Goal: Task Accomplishment & Management: Complete application form

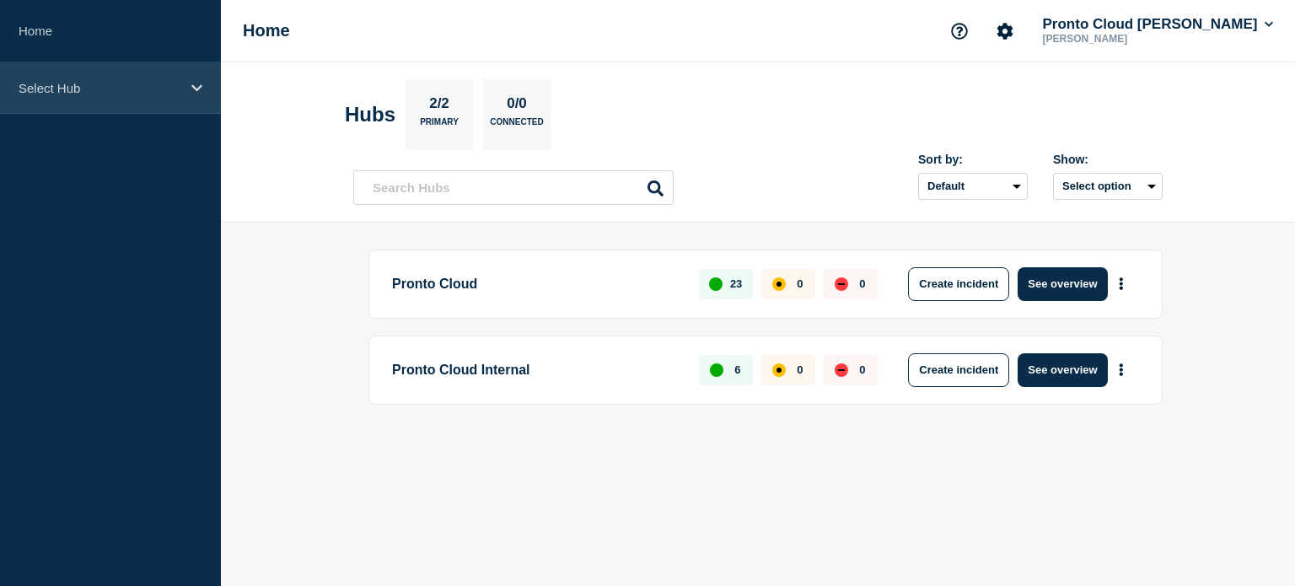
click at [122, 84] on p "Select Hub" at bounding box center [100, 88] width 162 height 14
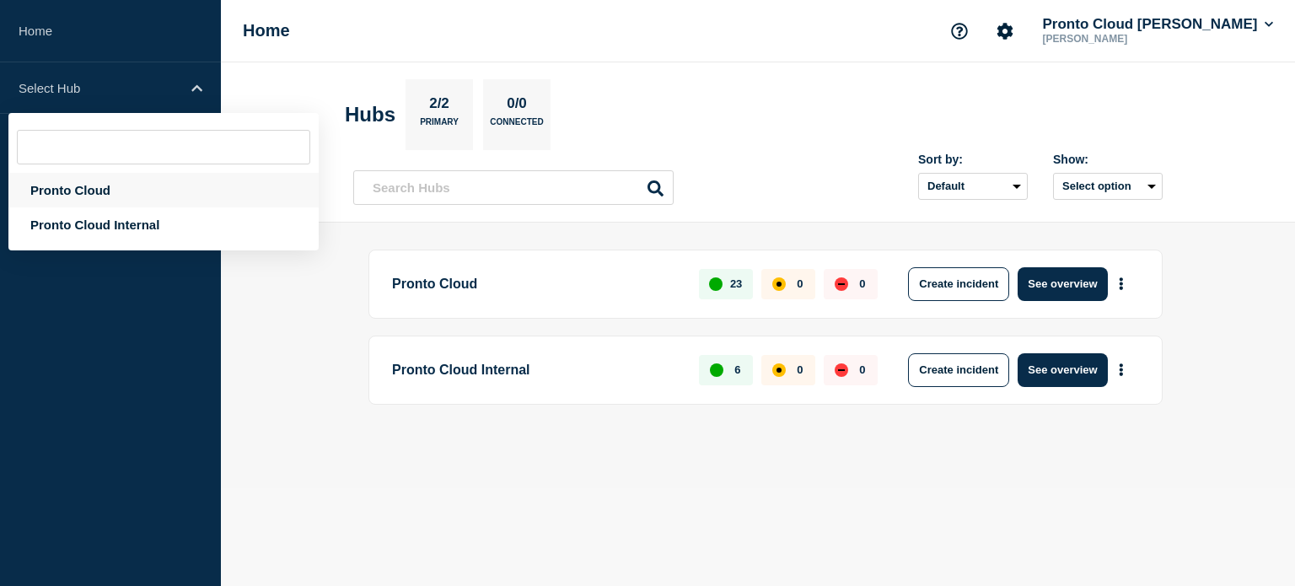
click at [88, 191] on div "Pronto Cloud" at bounding box center [163, 190] width 310 height 35
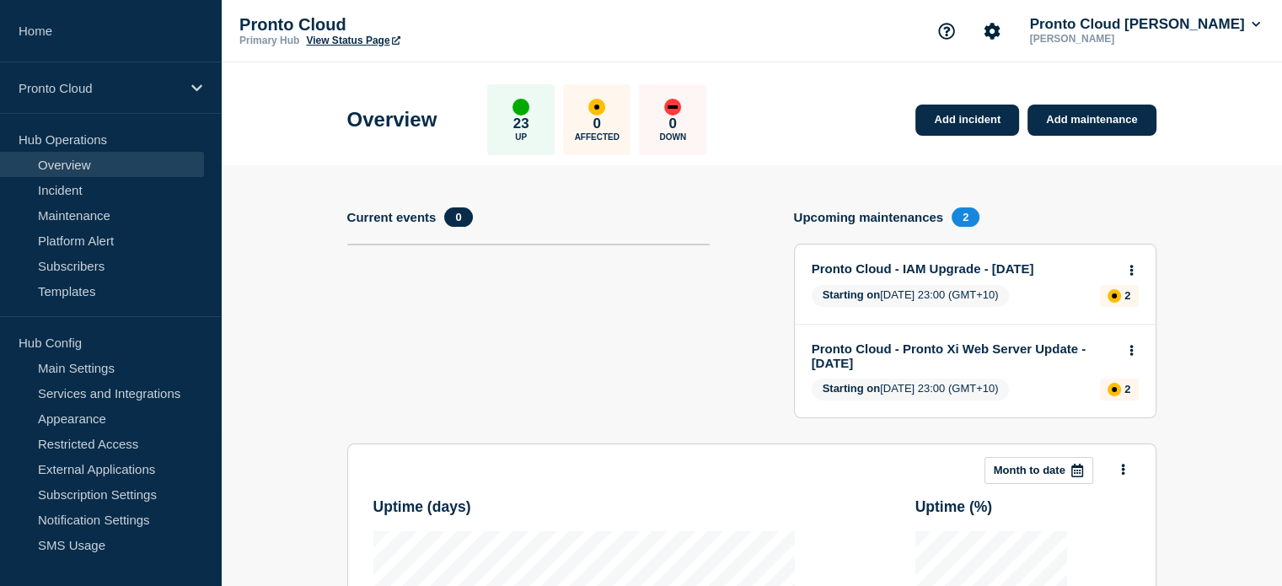
scroll to position [253, 0]
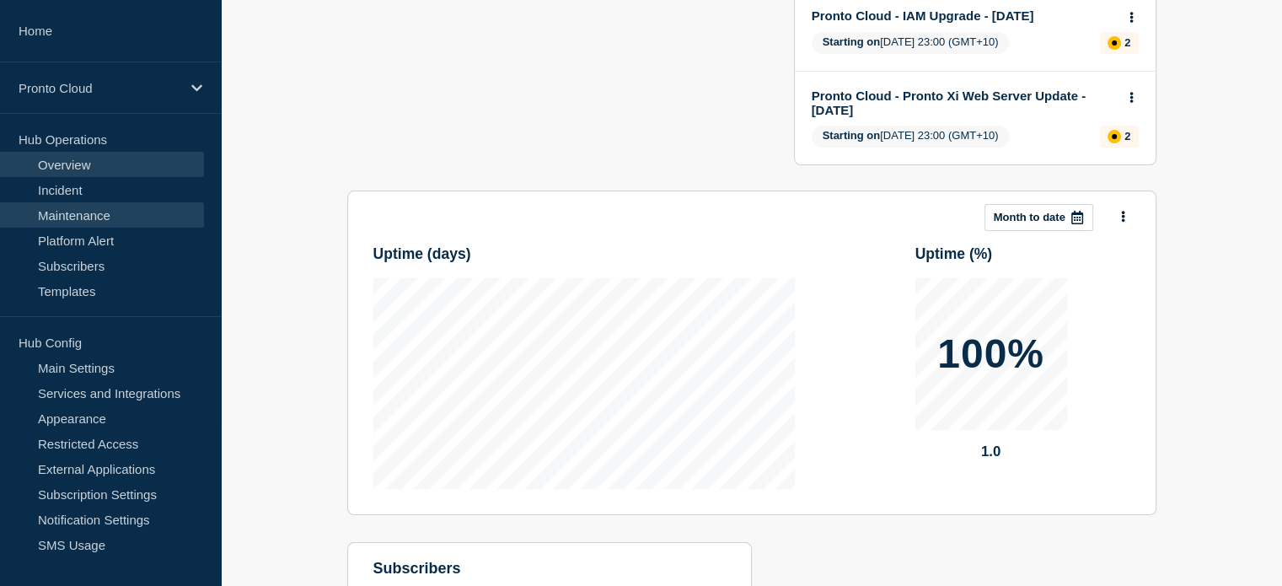
click at [71, 224] on link "Maintenance" at bounding box center [102, 214] width 204 height 25
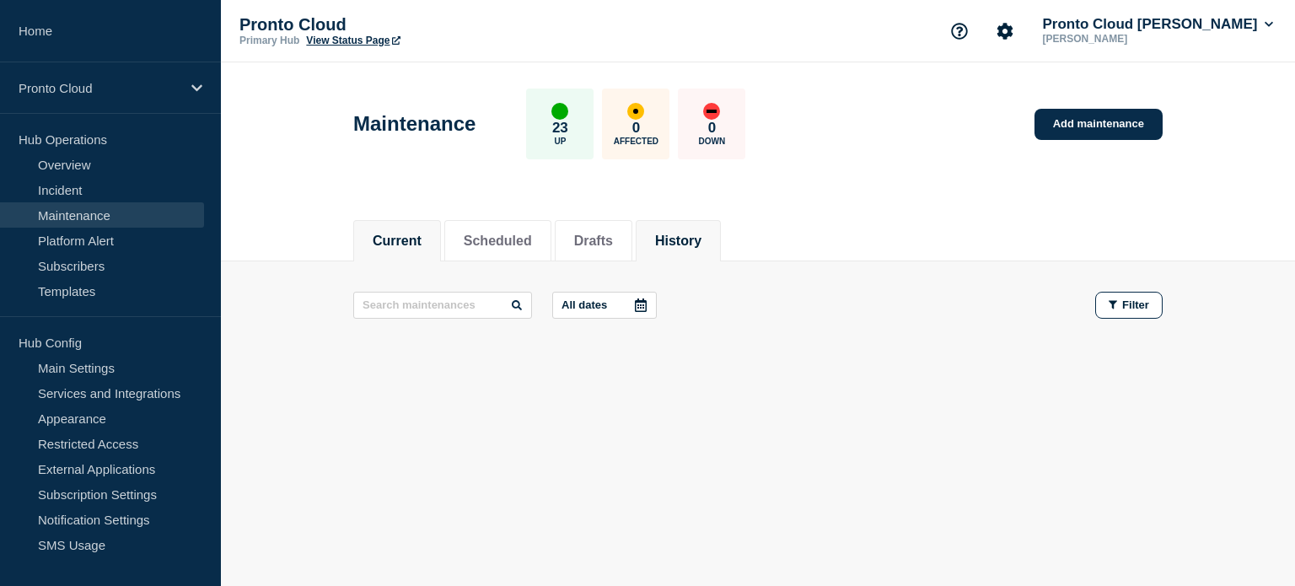
click at [674, 228] on li "History" at bounding box center [678, 240] width 85 height 41
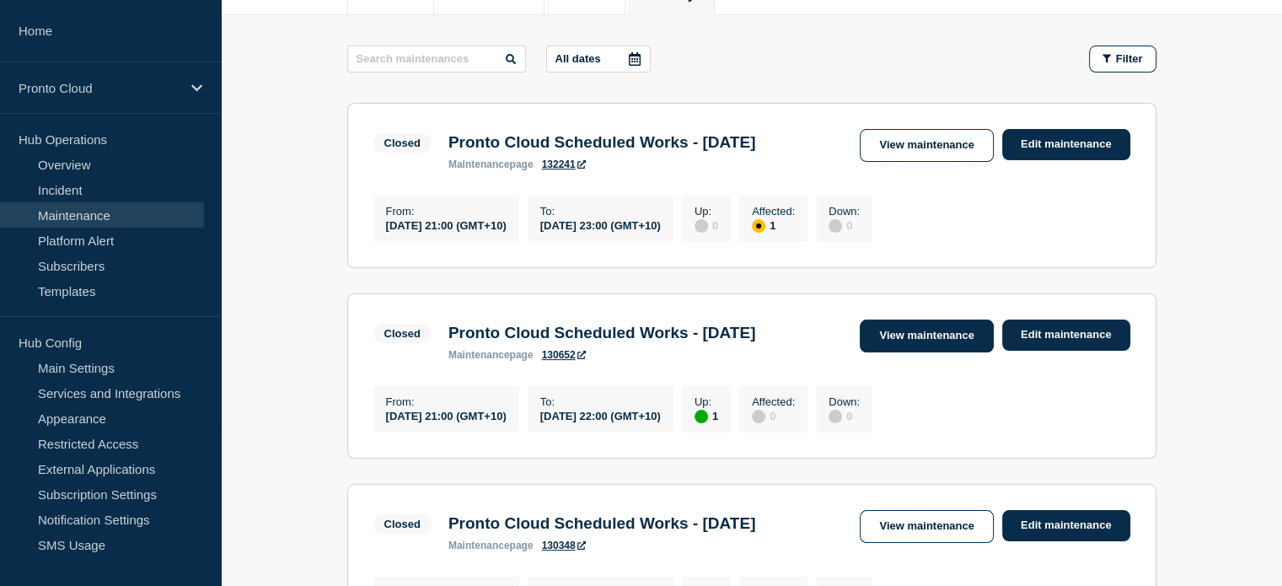
scroll to position [253, 0]
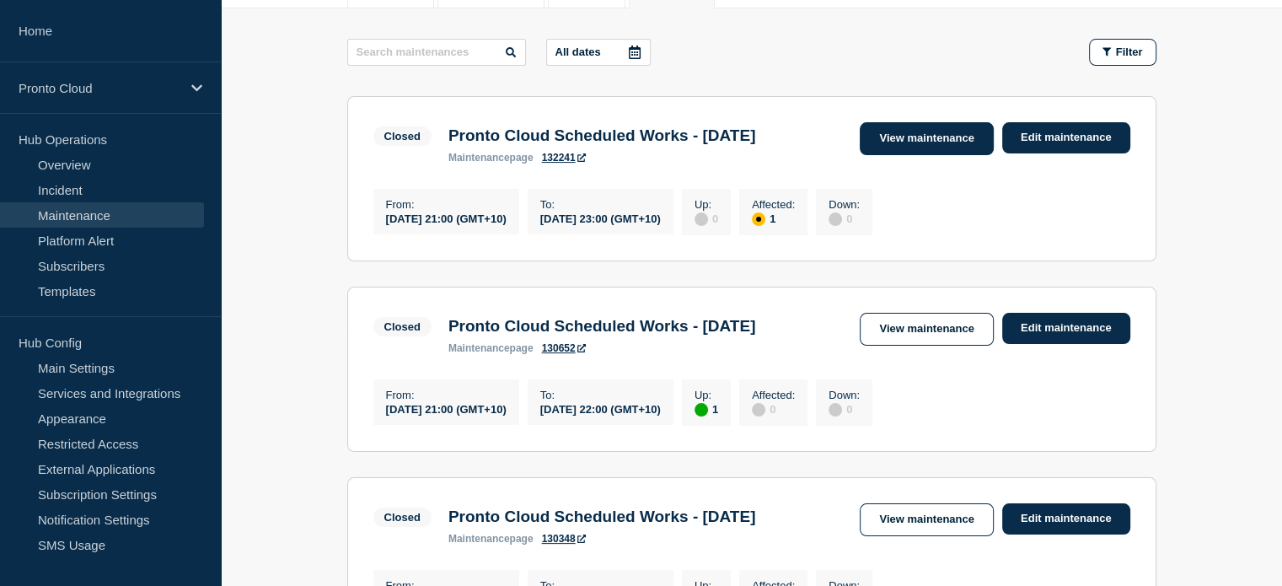
click at [914, 146] on link "View maintenance" at bounding box center [926, 138] width 133 height 33
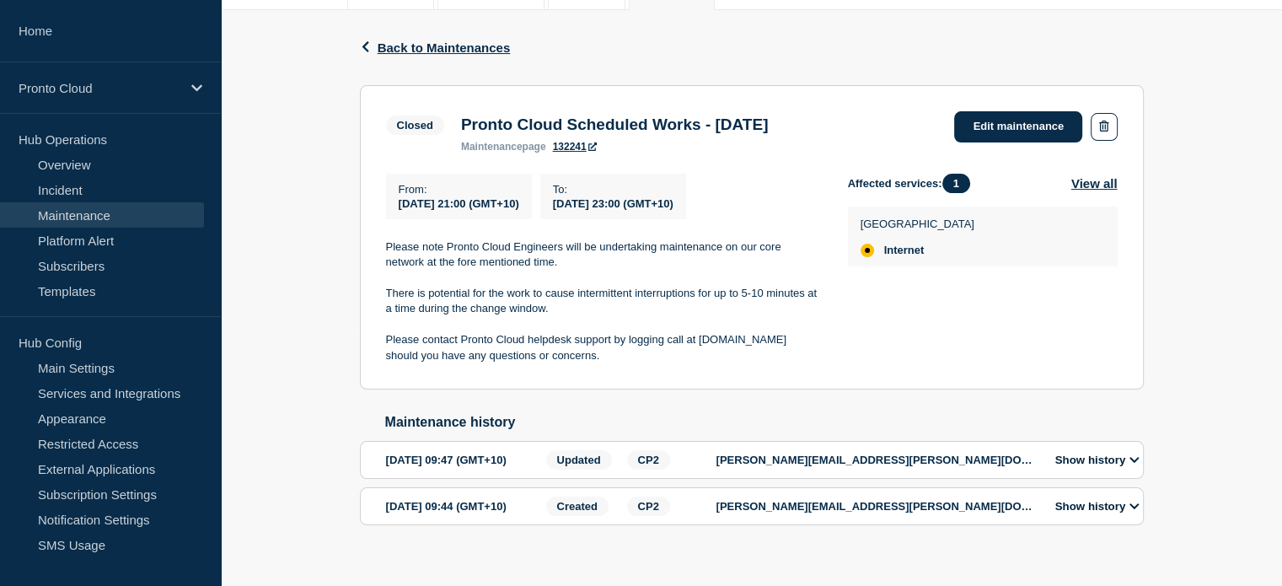
scroll to position [253, 0]
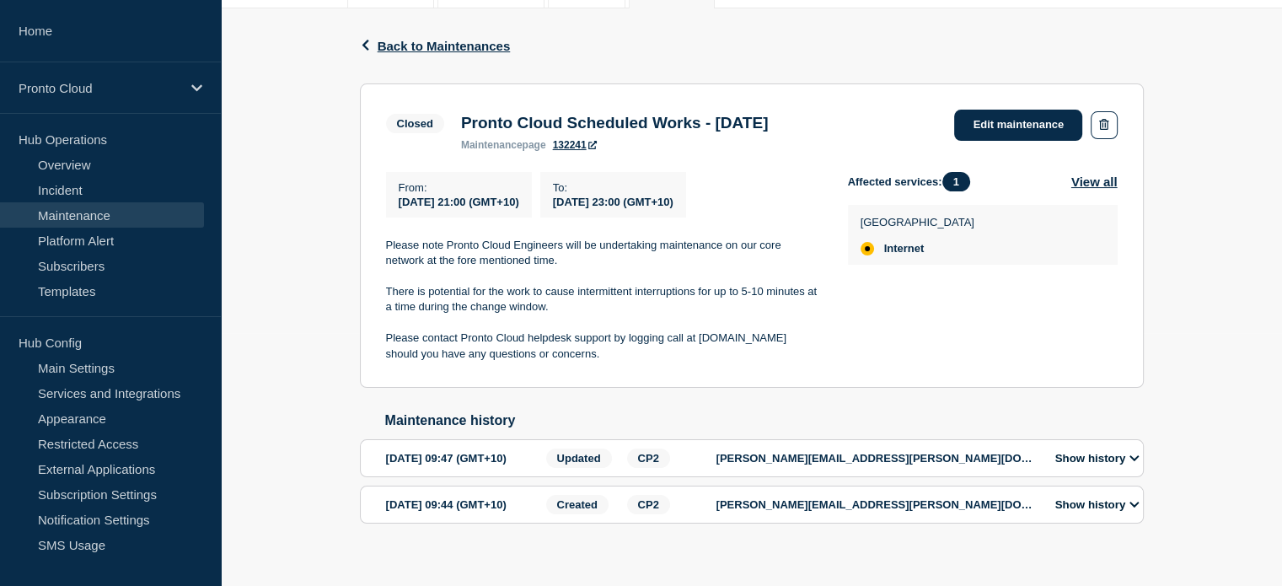
drag, startPoint x: 567, startPoint y: 387, endPoint x: 384, endPoint y: 275, distance: 213.8
click at [386, 275] on div "Please note Pronto Cloud Engineers will be undertaking maintenance on our core …" at bounding box center [603, 300] width 435 height 125
copy div "Please note Pronto Cloud Engineers will be undertaking maintenance on our core …"
drag, startPoint x: 873, startPoint y: 127, endPoint x: 445, endPoint y: 137, distance: 427.5
click at [446, 139] on div "Closed Pronto Cloud Scheduled Works - [DATE] maintenance page 132241" at bounding box center [581, 130] width 391 height 41
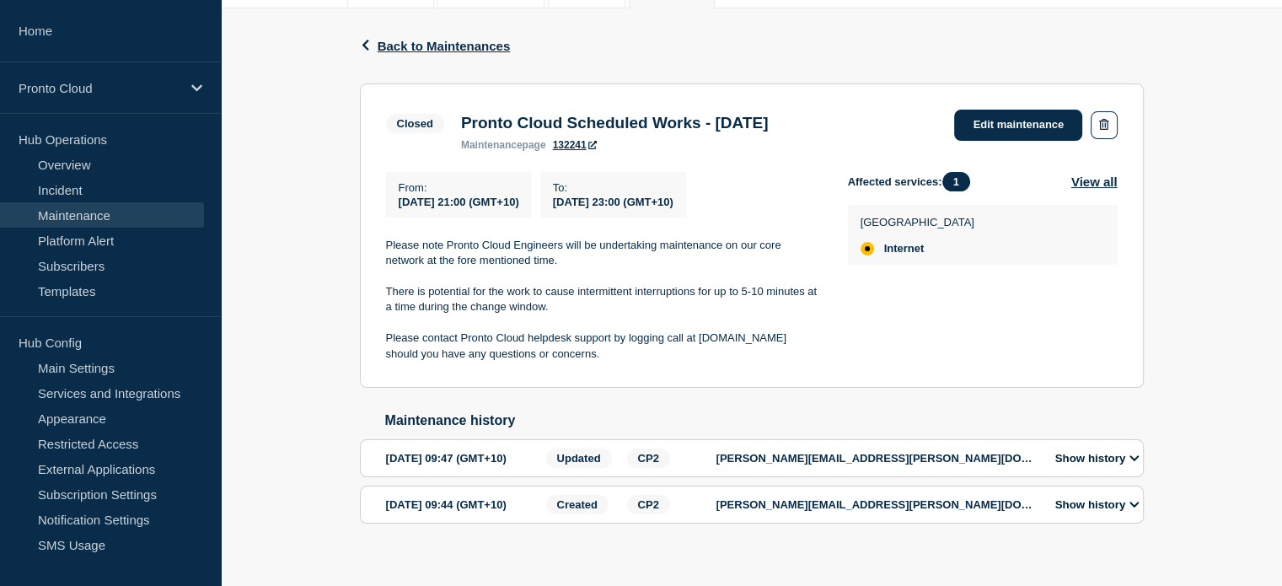
drag, startPoint x: 528, startPoint y: 143, endPoint x: 445, endPoint y: 124, distance: 84.9
click at [445, 124] on div "Closed Pronto Cloud Scheduled Works - [DATE] maintenance page 132241" at bounding box center [581, 130] width 391 height 41
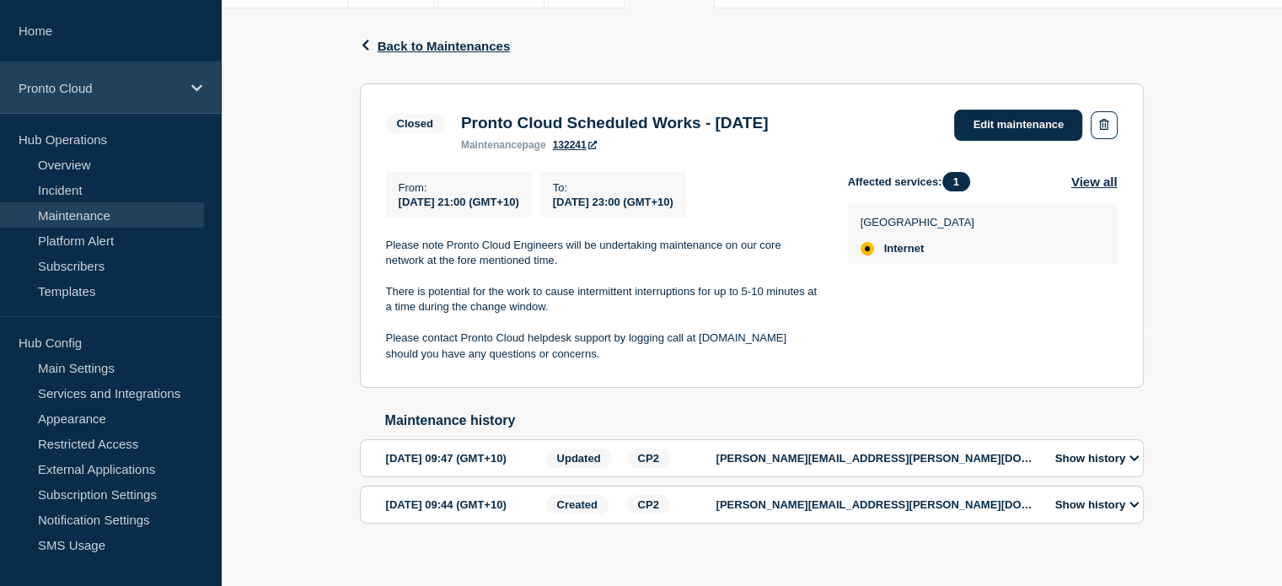
copy div "Pronto Cloud Scheduled Works - [DATE]"
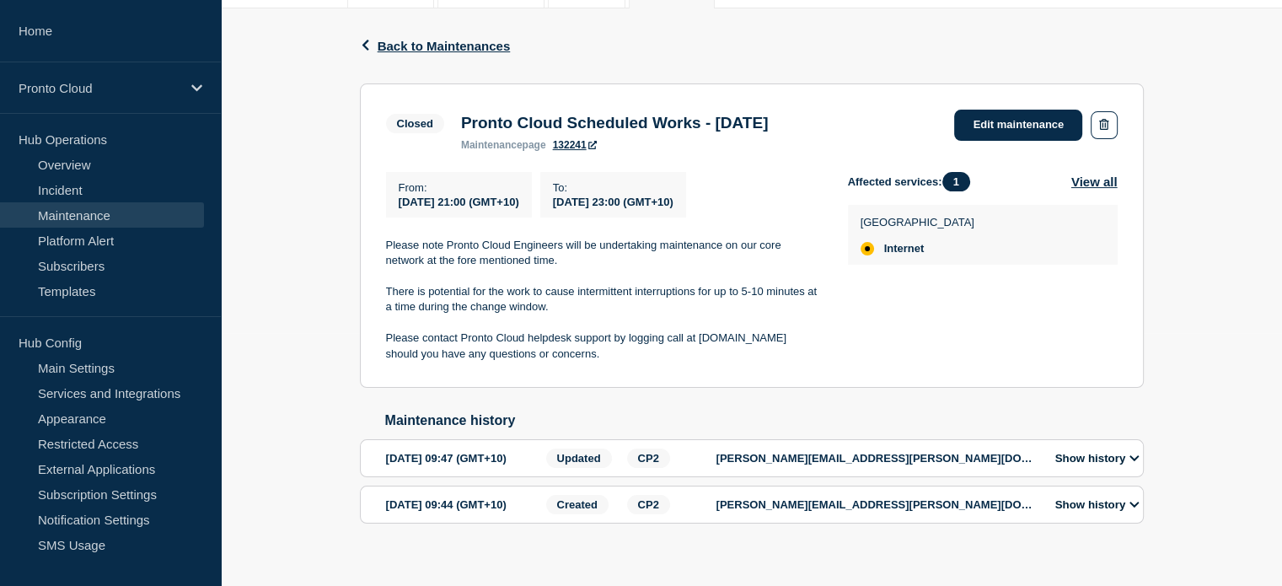
drag, startPoint x: 772, startPoint y: 10, endPoint x: 731, endPoint y: 6, distance: 41.5
click at [772, 10] on div "Back Back to Maintenances" at bounding box center [752, 45] width 784 height 75
click at [398, 40] on span "Back to Maintenances" at bounding box center [444, 46] width 133 height 14
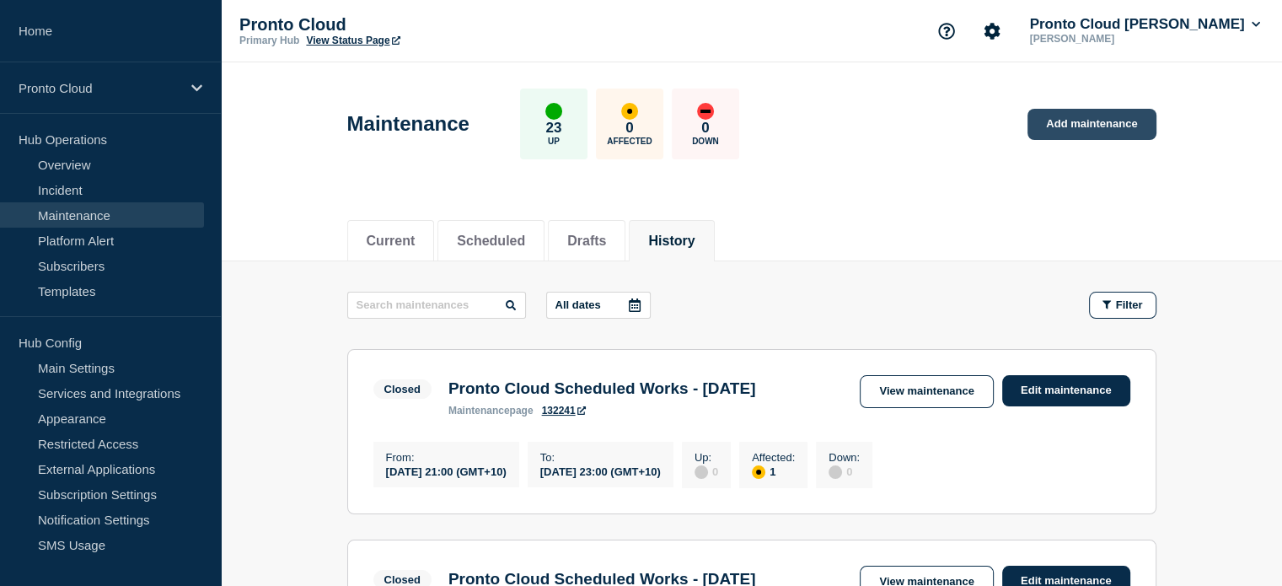
click at [1059, 119] on link "Add maintenance" at bounding box center [1092, 124] width 128 height 31
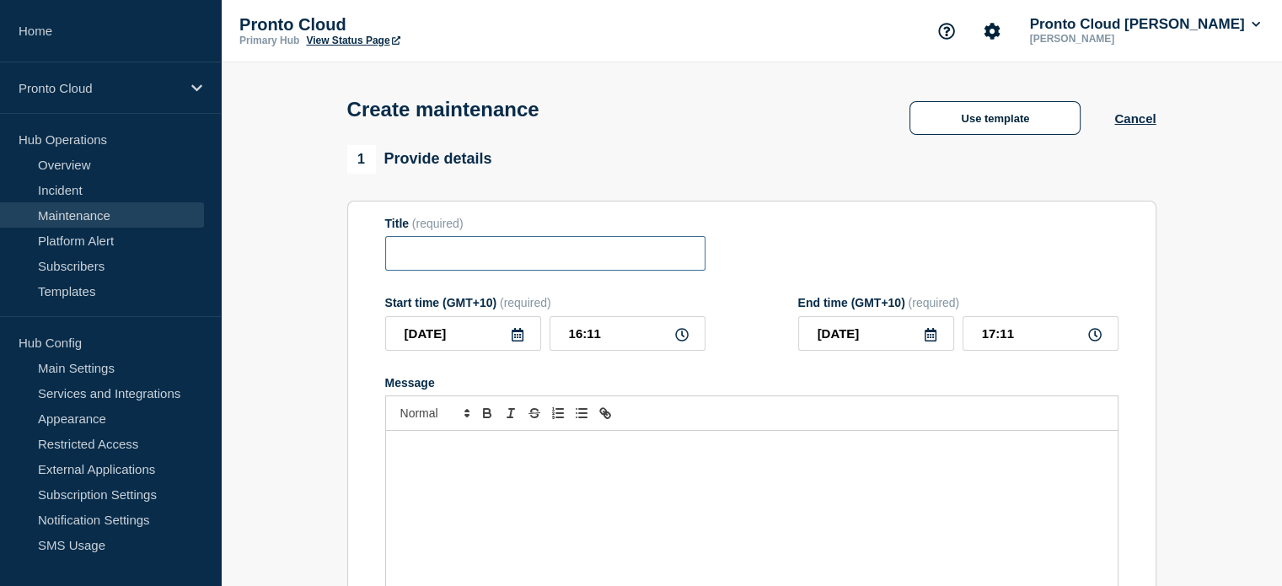
click at [451, 259] on input "Title" at bounding box center [545, 253] width 320 height 35
paste input "Pronto Cloud Scheduled Works - [DATE]"
type input "Pronto Cloud Scheduled Works - [DATE]"
click at [513, 338] on icon at bounding box center [517, 334] width 13 height 13
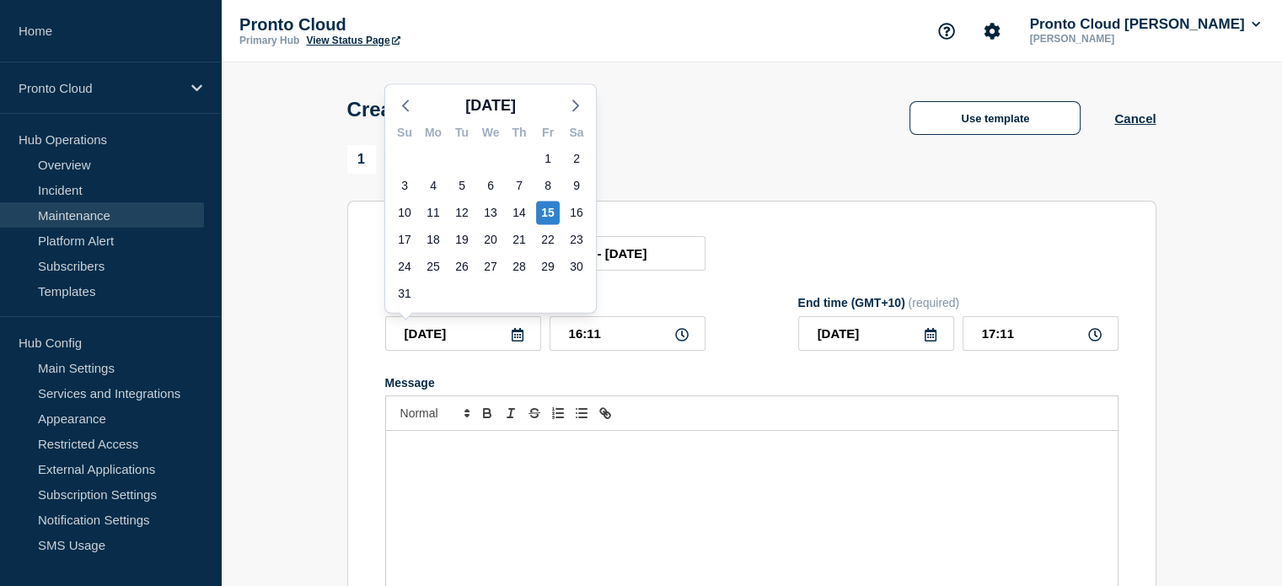
scroll to position [0, 0]
click at [403, 267] on div "24" at bounding box center [405, 267] width 24 height 24
type input "[DATE]"
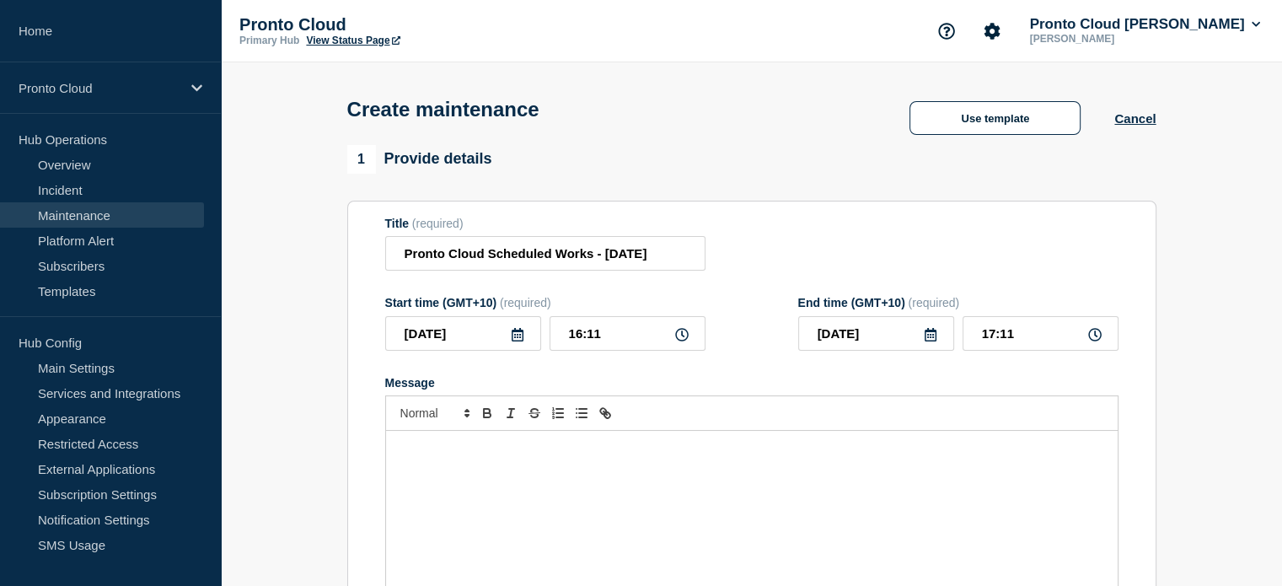
click at [683, 337] on icon at bounding box center [681, 334] width 13 height 13
click at [605, 344] on input "16:11" at bounding box center [628, 333] width 156 height 35
drag, startPoint x: 652, startPoint y: 341, endPoint x: 317, endPoint y: 306, distance: 336.5
type input "21:00"
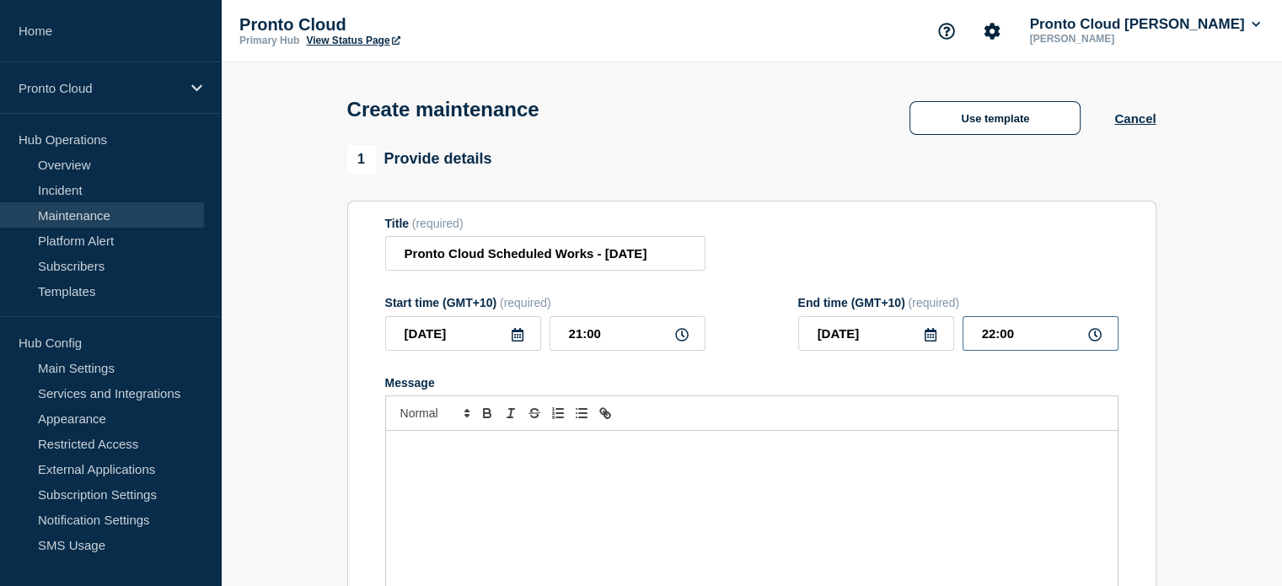
click at [988, 339] on input "22:00" at bounding box center [1041, 333] width 156 height 35
type input "23:00"
click at [934, 341] on icon at bounding box center [930, 334] width 13 height 13
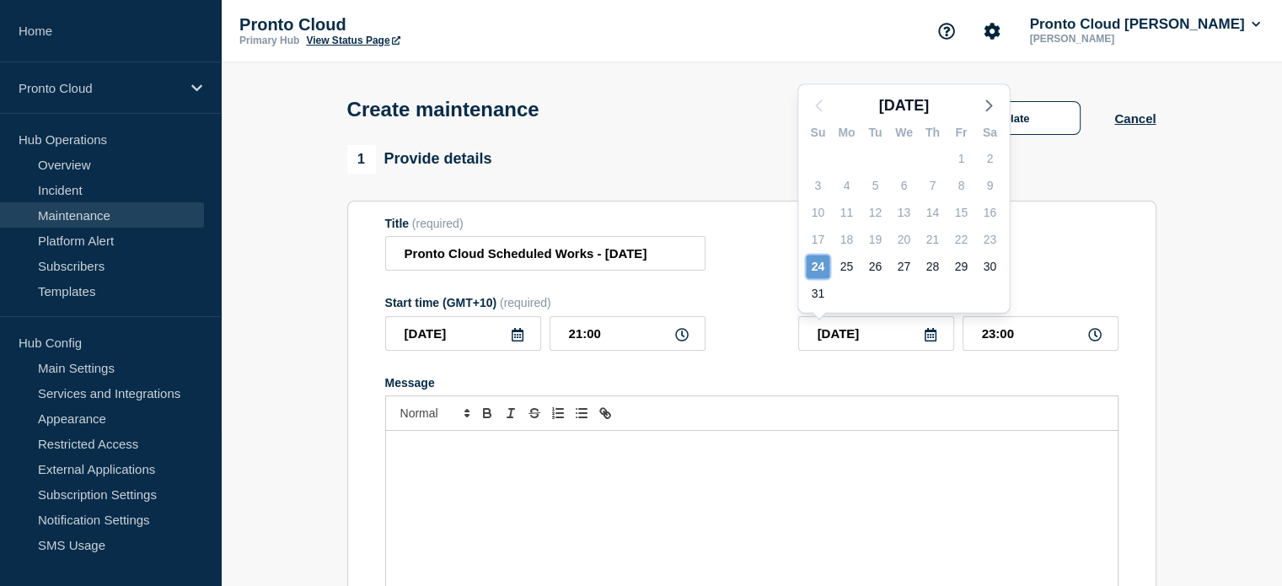
click at [822, 266] on div "24" at bounding box center [818, 267] width 24 height 24
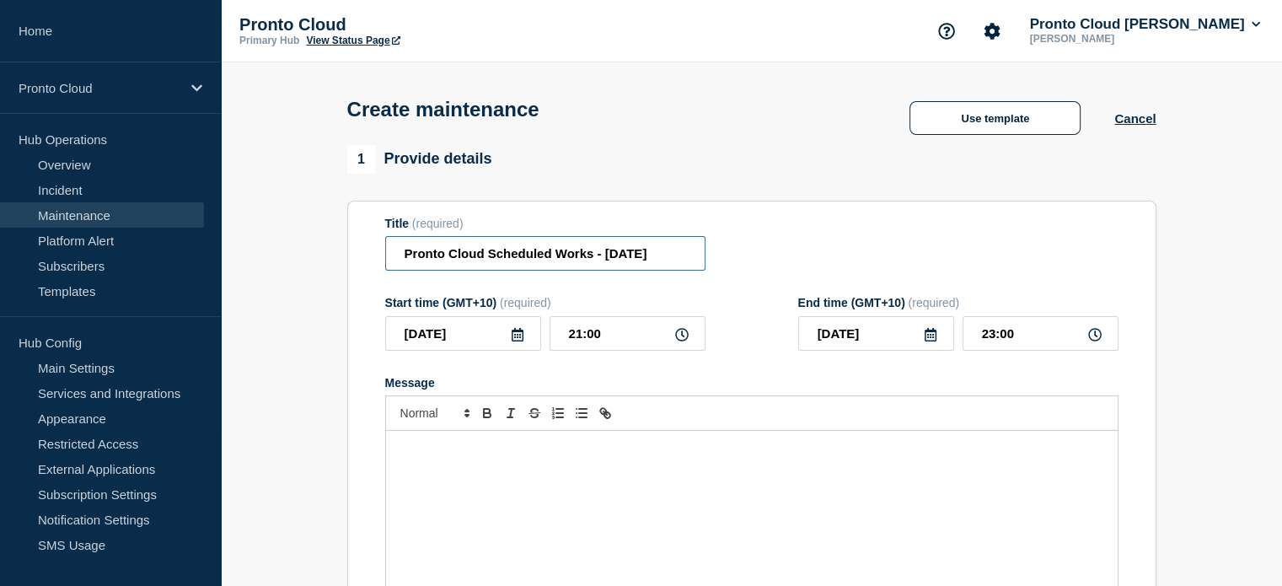
click at [672, 259] on input "Pronto Cloud Scheduled Works - [DATE]" at bounding box center [545, 253] width 320 height 35
type input "Pronto Cloud Scheduled Works - [DATE]"
click at [815, 39] on div "Pronto Cloud Primary Hub View Status Page Pronto Cloud [PERSON_NAME] [PERSON_NA…" at bounding box center [751, 31] width 1061 height 62
drag, startPoint x: 555, startPoint y: 262, endPoint x: 996, endPoint y: 266, distance: 441.8
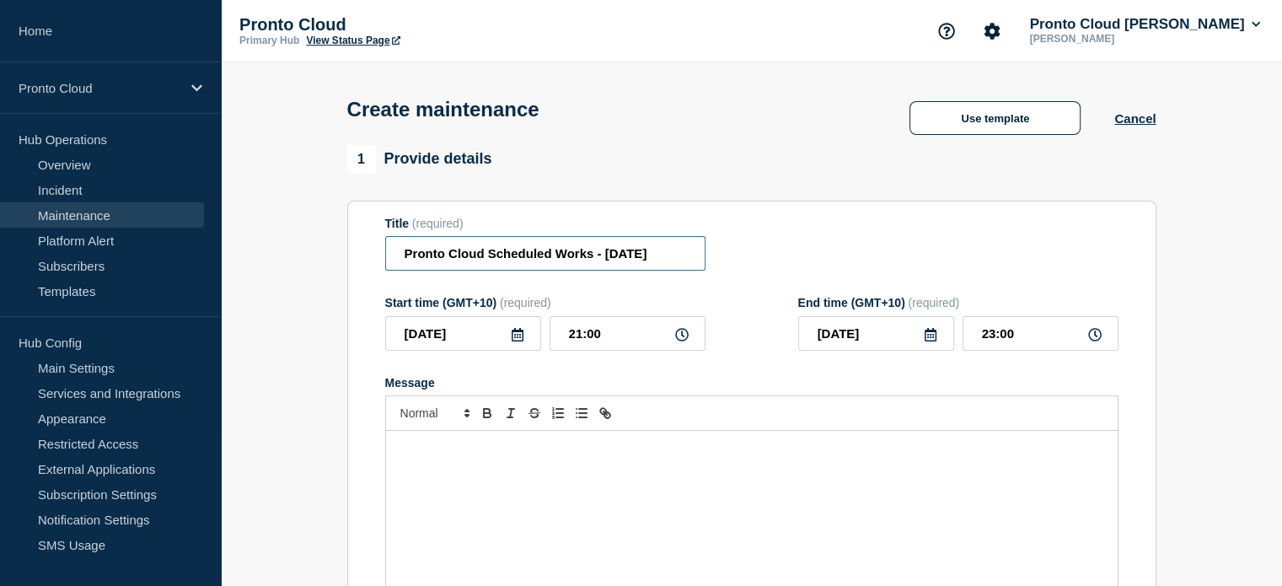
click at [996, 266] on div "Title (required) Pronto Cloud Scheduled Works - [DATE]" at bounding box center [751, 244] width 733 height 55
click at [707, 540] on div "Message" at bounding box center [752, 532] width 732 height 202
drag, startPoint x: 670, startPoint y: 249, endPoint x: 884, endPoint y: 270, distance: 214.3
click at [884, 270] on div "Title (required) Pronto Cloud Scheduled Works - [DATE]" at bounding box center [751, 244] width 733 height 55
click at [508, 471] on div "Message" at bounding box center [752, 532] width 732 height 202
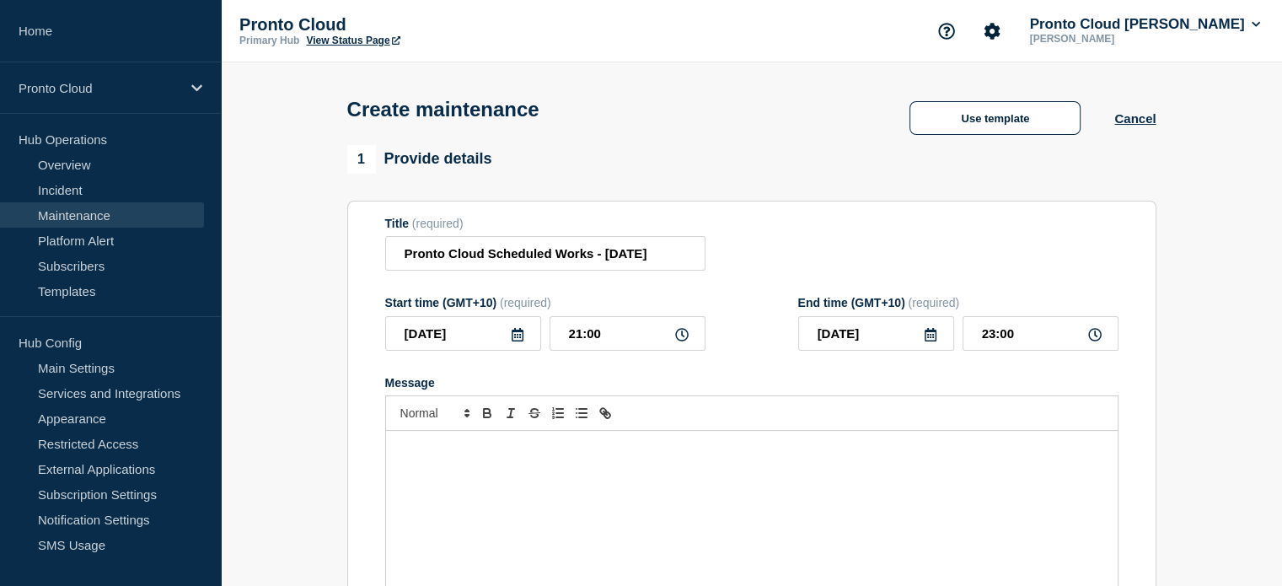
scroll to position [0, 0]
click at [472, 478] on div "Message" at bounding box center [752, 532] width 732 height 202
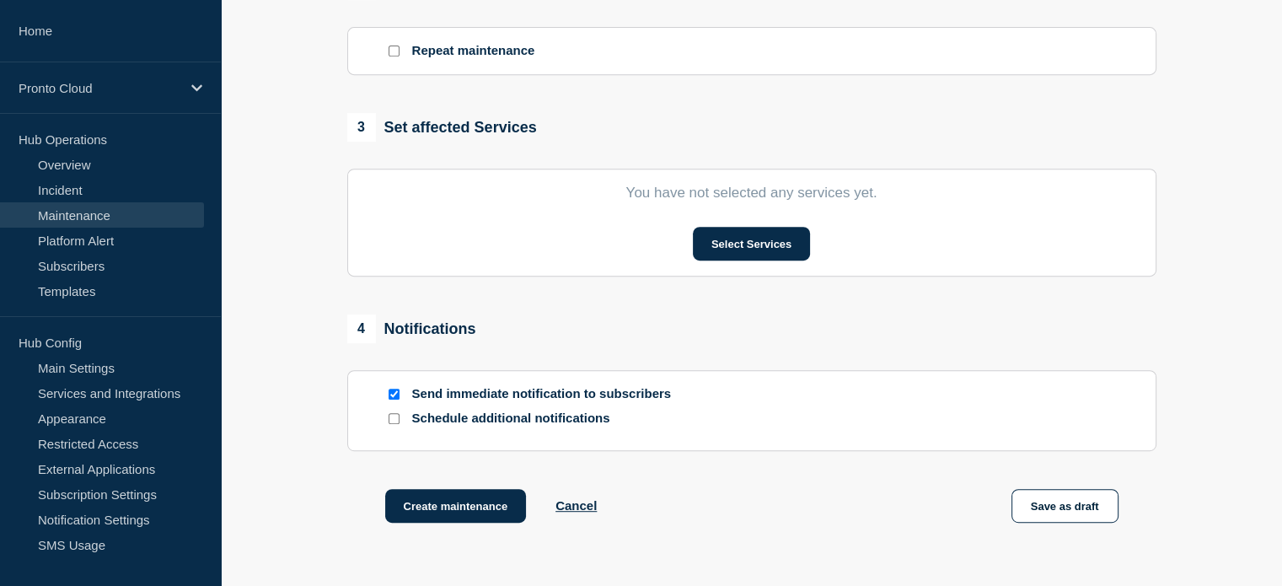
scroll to position [759, 0]
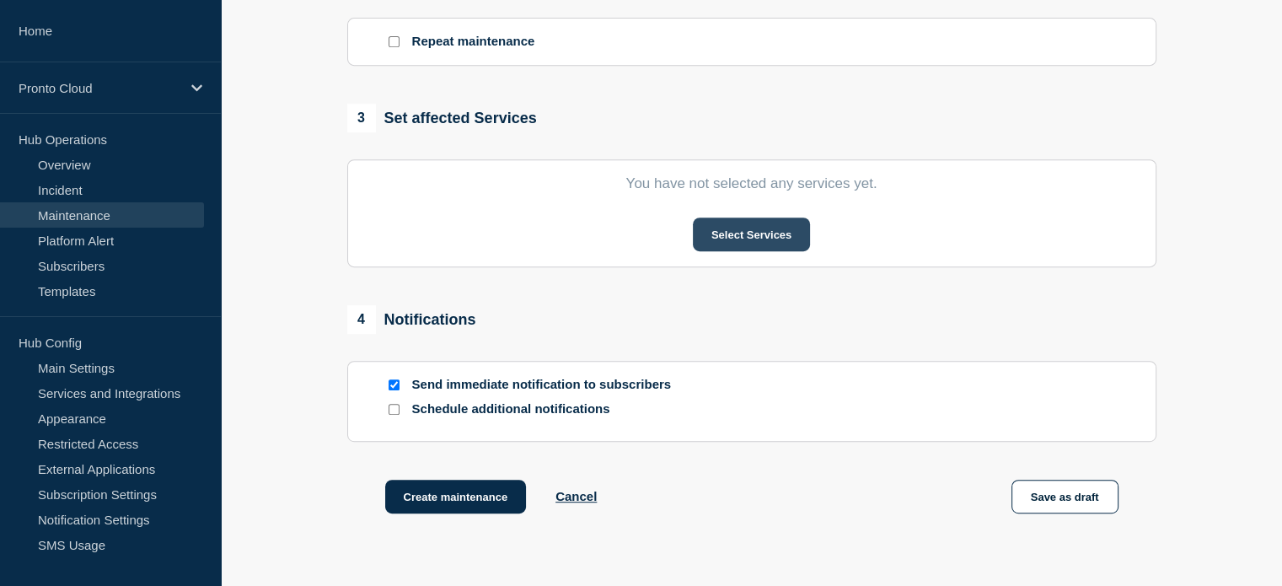
click at [755, 236] on button "Select Services" at bounding box center [751, 235] width 117 height 34
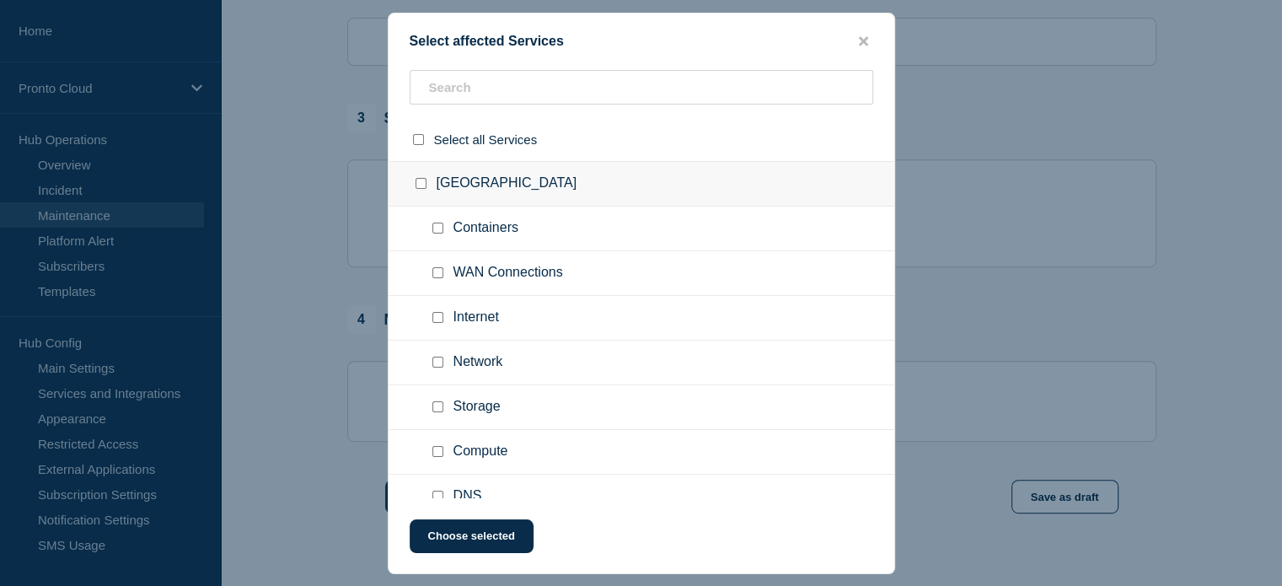
click at [434, 316] on input "Internet checkbox" at bounding box center [437, 317] width 11 height 11
checkbox input "true"
click at [466, 535] on button "Choose selected" at bounding box center [472, 536] width 124 height 34
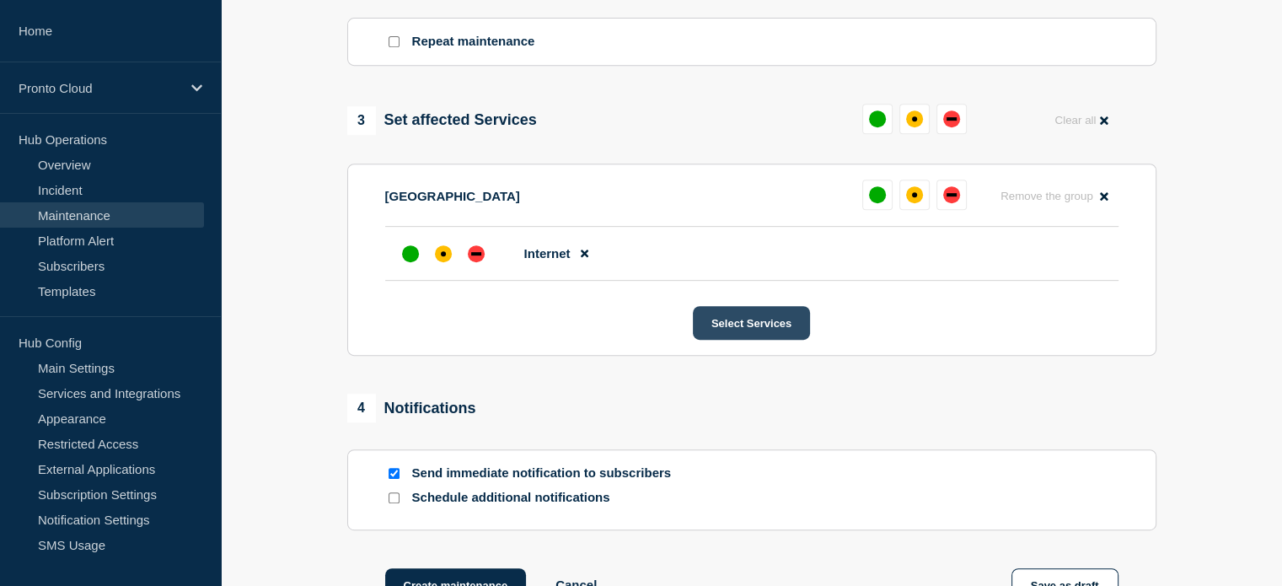
click at [762, 326] on button "Select Services" at bounding box center [751, 323] width 117 height 34
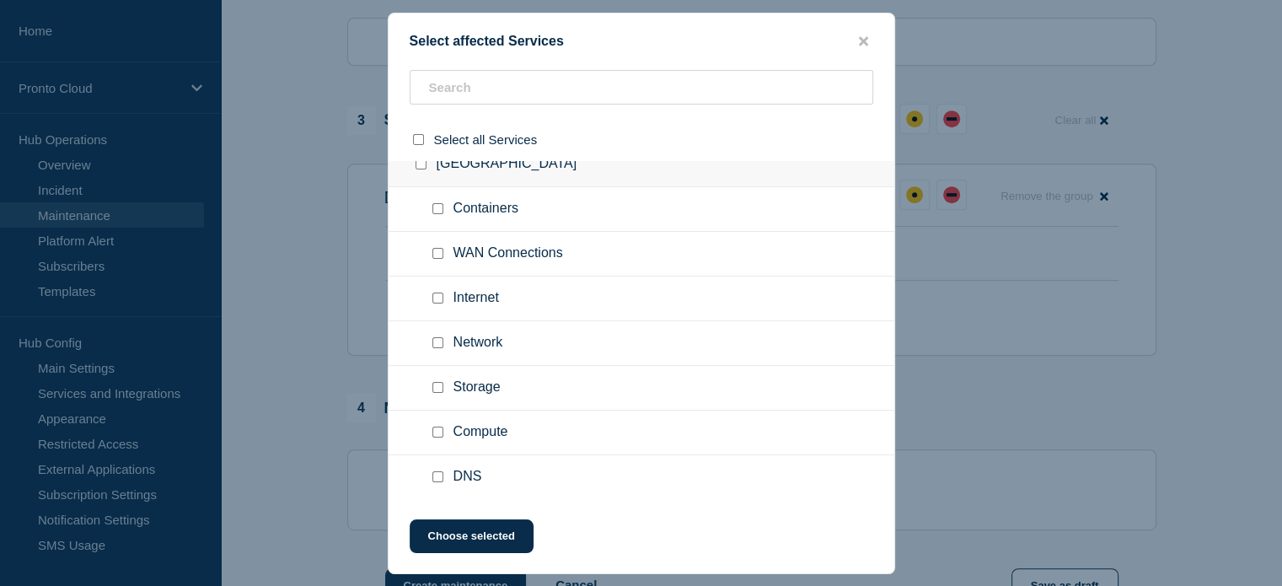
scroll to position [337, 0]
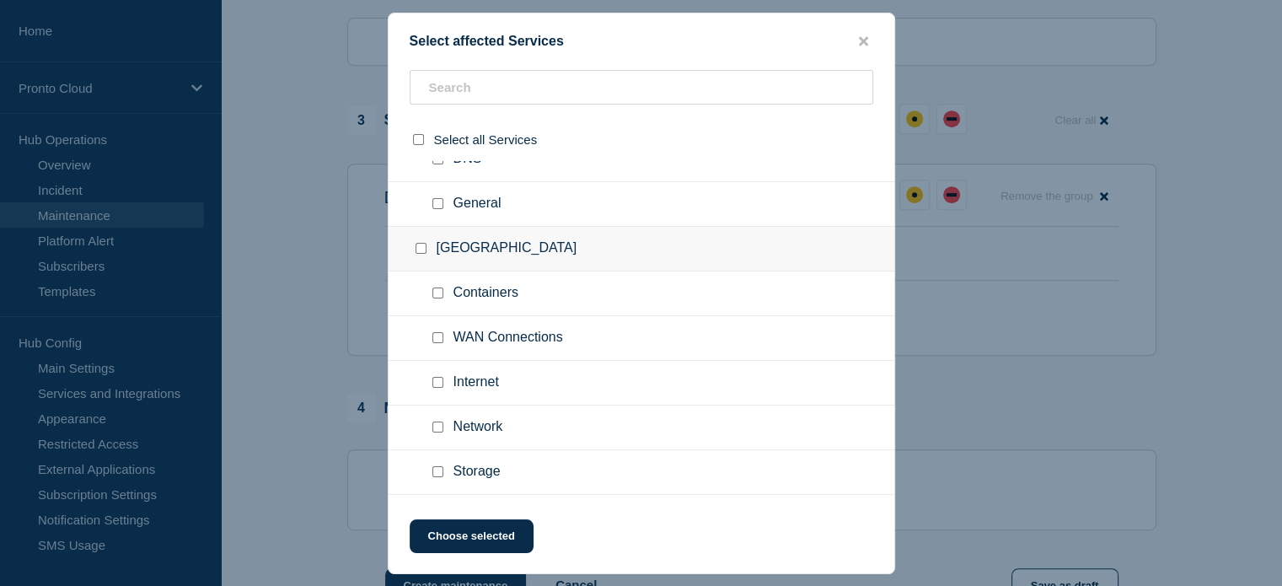
click at [436, 382] on input "Internet checkbox" at bounding box center [437, 382] width 11 height 11
checkbox input "true"
click at [469, 532] on button "Choose selected" at bounding box center [472, 536] width 124 height 34
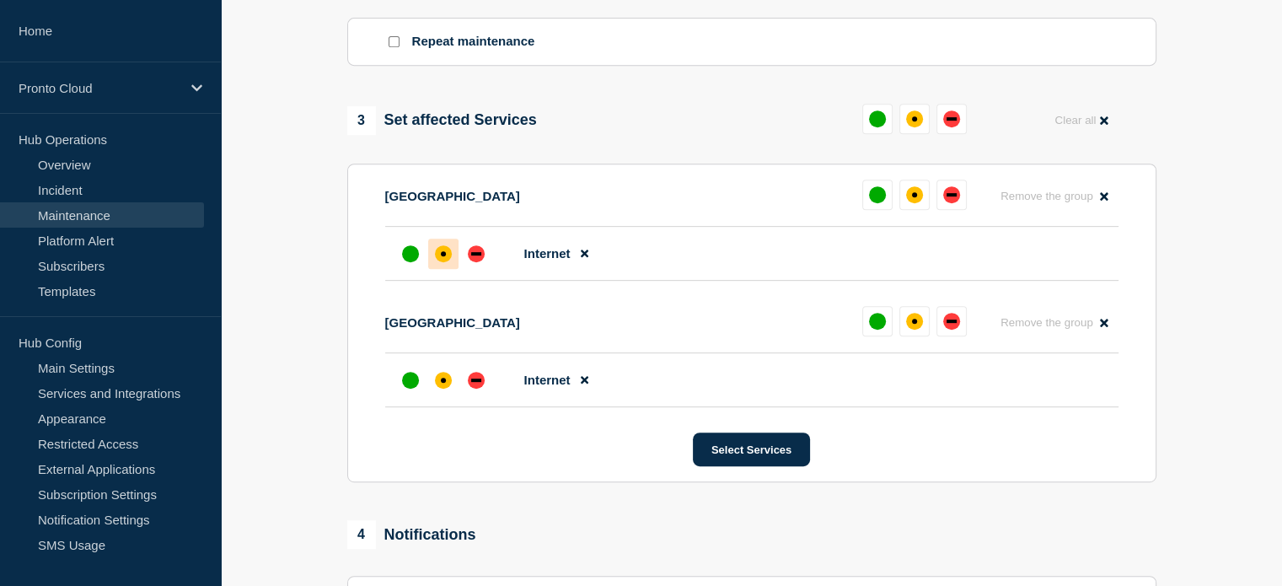
click at [448, 262] on div "affected" at bounding box center [443, 253] width 17 height 17
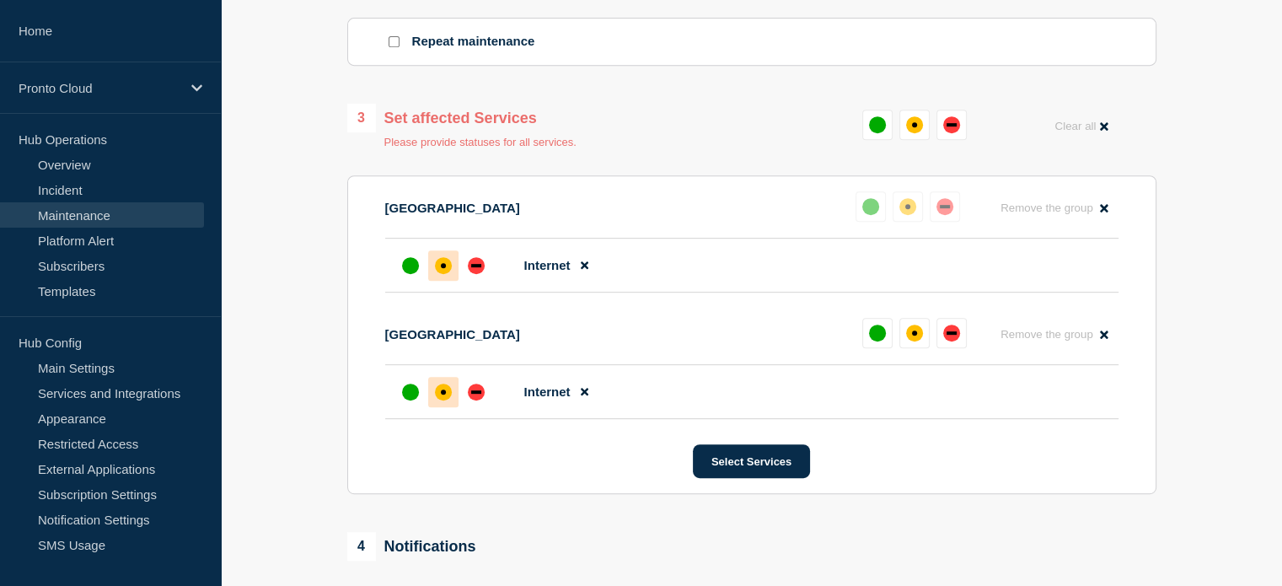
click at [441, 397] on div "affected" at bounding box center [443, 392] width 17 height 17
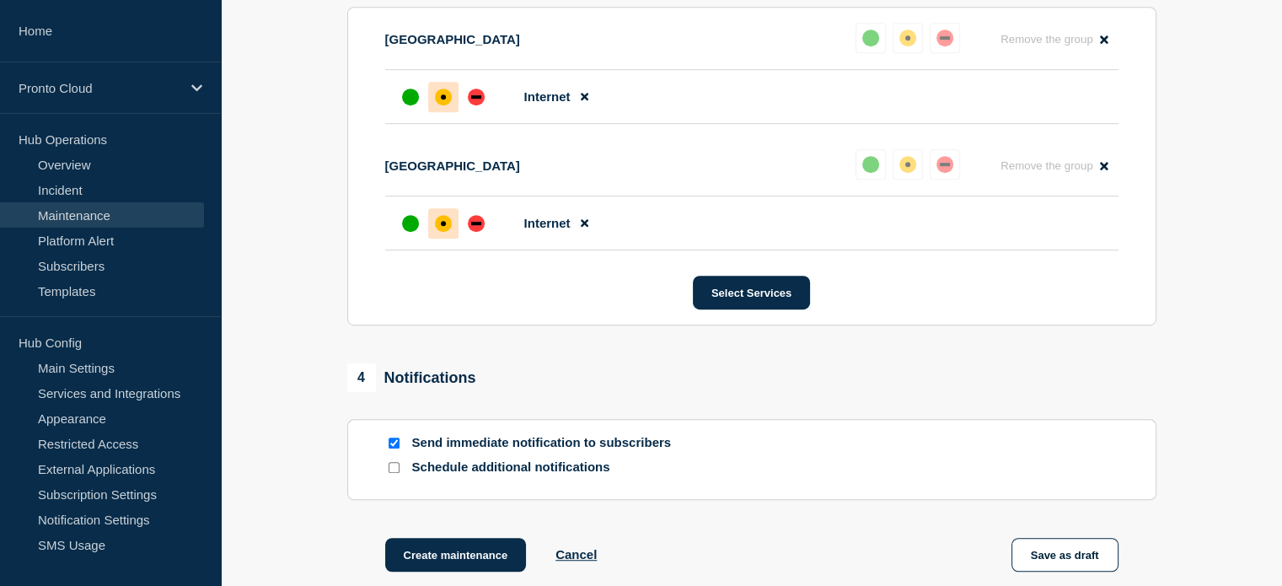
scroll to position [1012, 0]
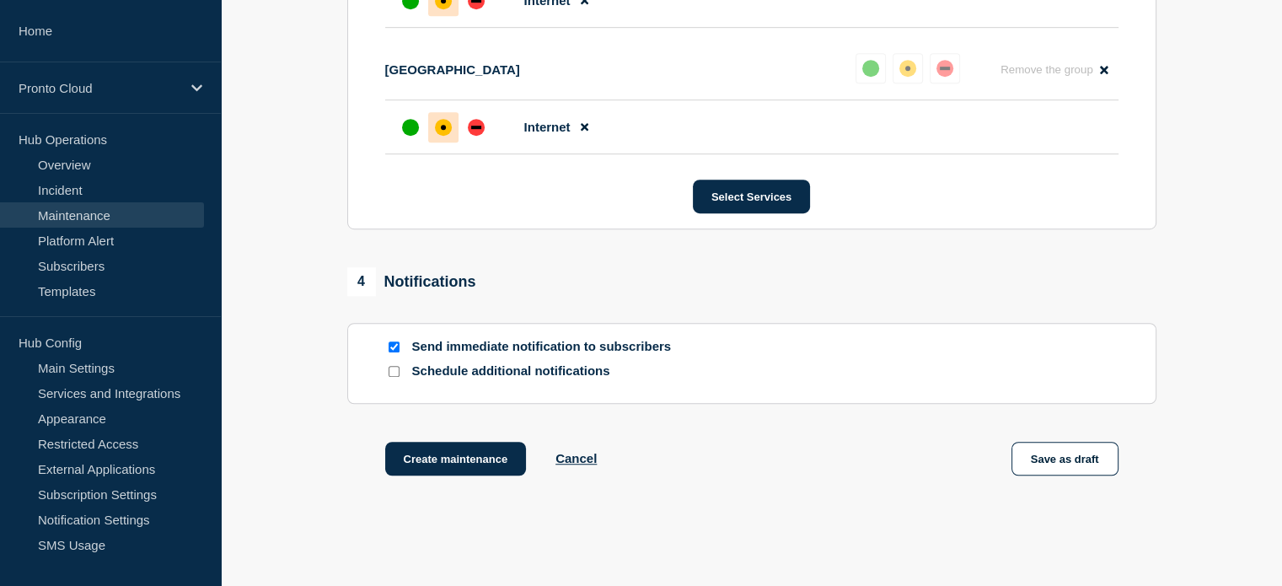
click at [394, 377] on input "Schedule additional notifications" at bounding box center [394, 371] width 11 height 11
checkbox input "true"
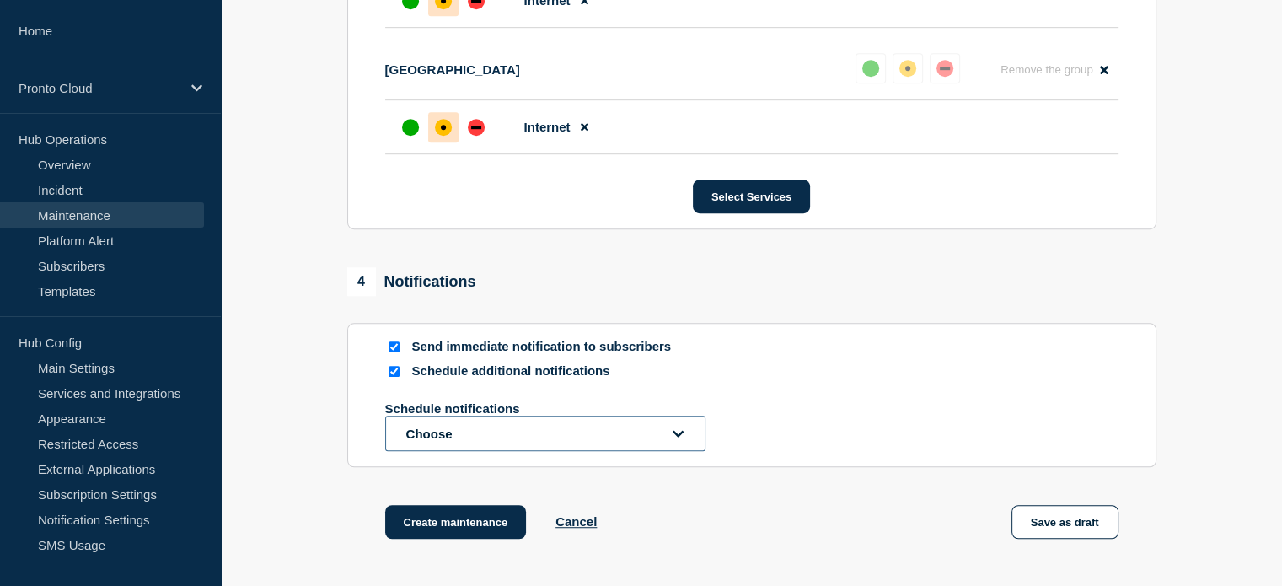
click at [524, 440] on button "Choose" at bounding box center [545, 433] width 320 height 35
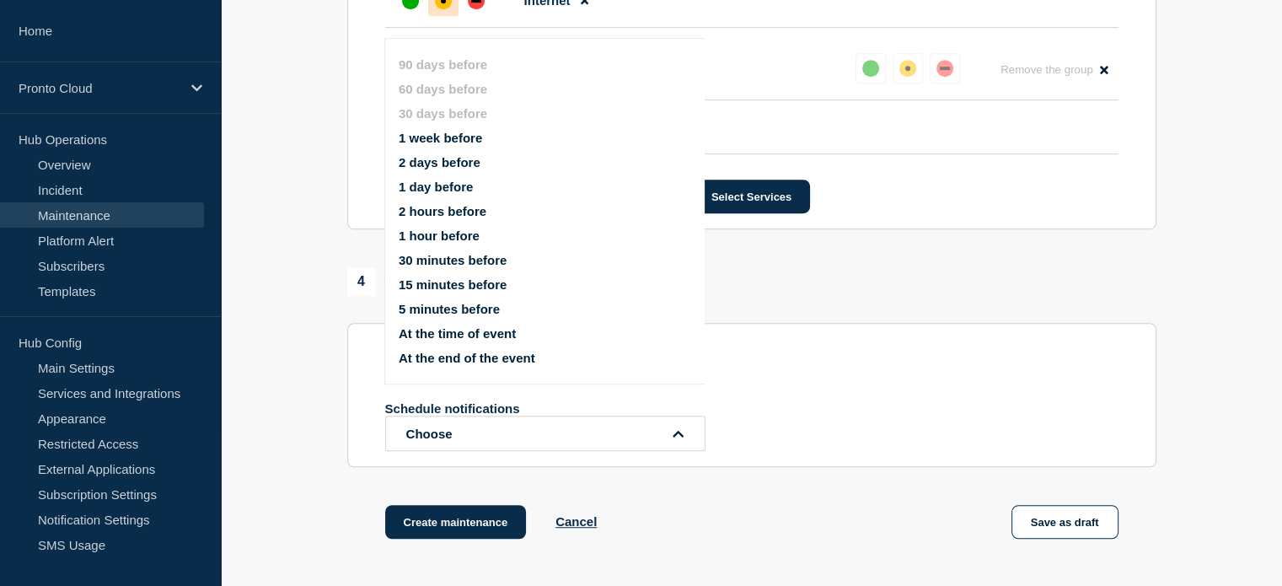
click at [509, 341] on button "At the time of event" at bounding box center [457, 333] width 117 height 14
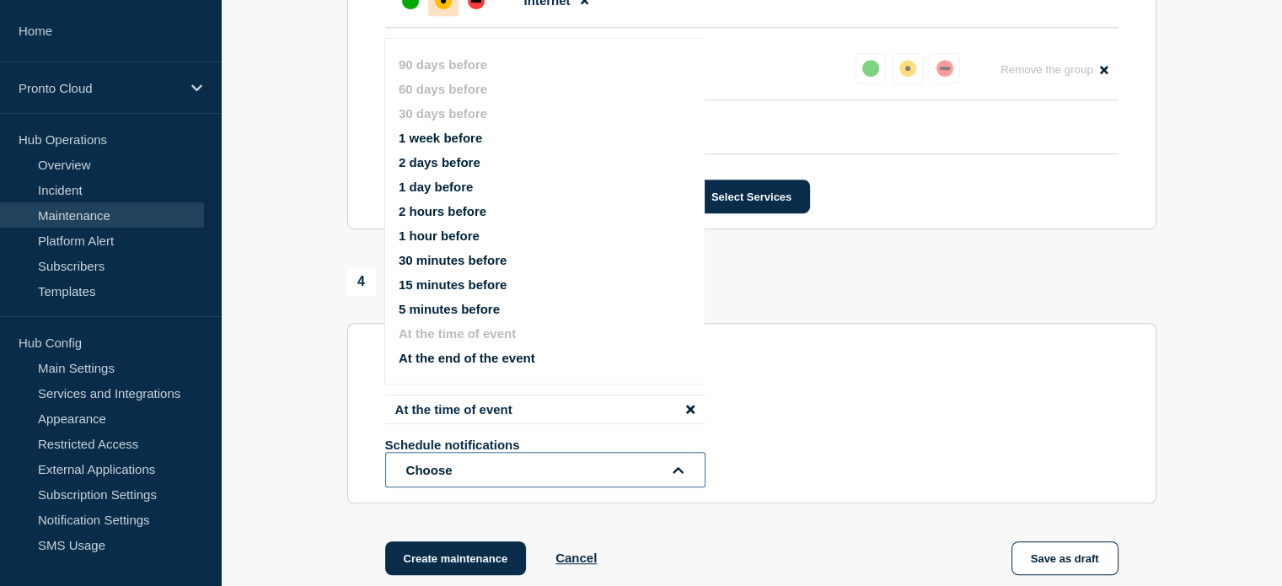
click at [454, 484] on button "Choose" at bounding box center [545, 469] width 320 height 35
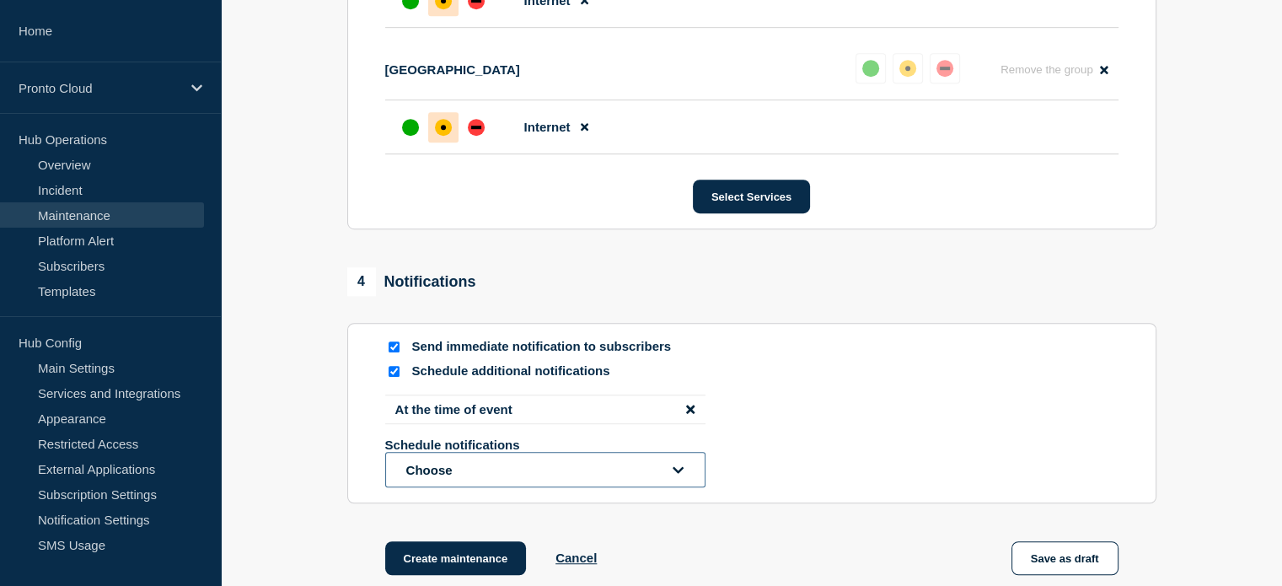
click at [482, 470] on button "Choose" at bounding box center [545, 469] width 320 height 35
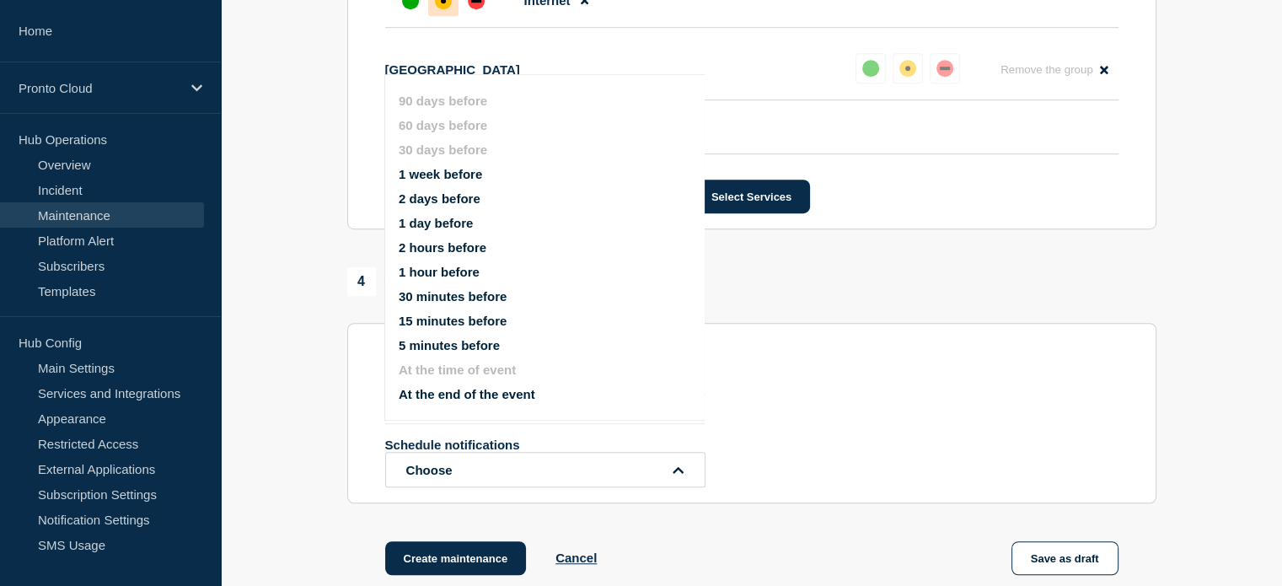
click at [477, 394] on button "At the end of the event" at bounding box center [467, 394] width 137 height 14
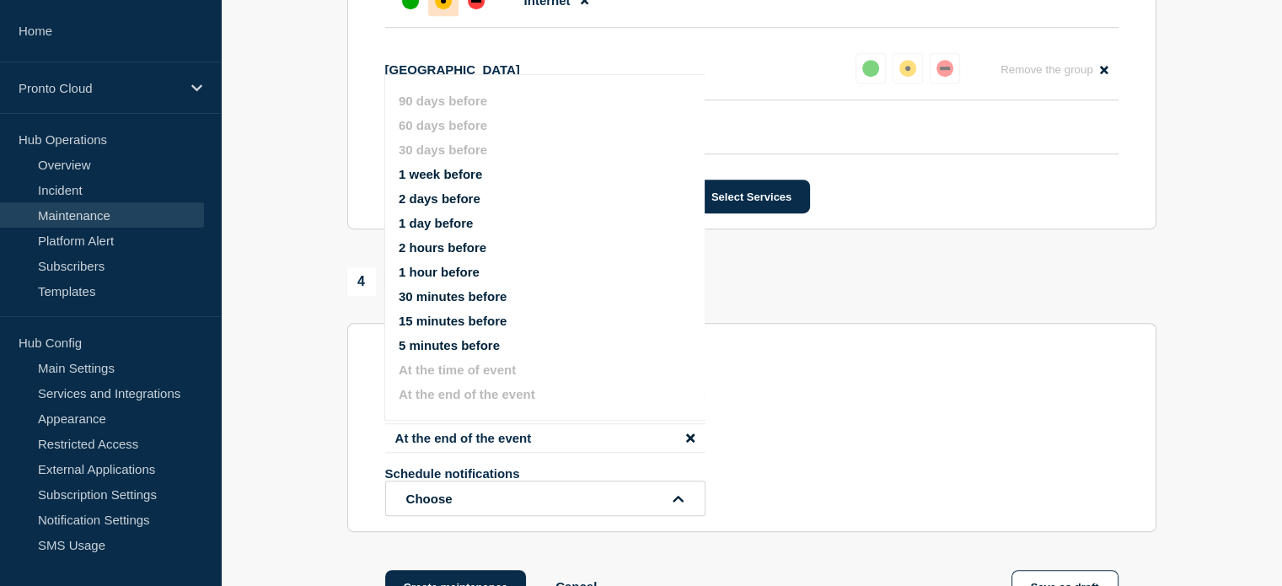
click at [857, 424] on div "At the time of event At the end of the event Schedule notifications Choose 90 d…" at bounding box center [751, 455] width 733 height 121
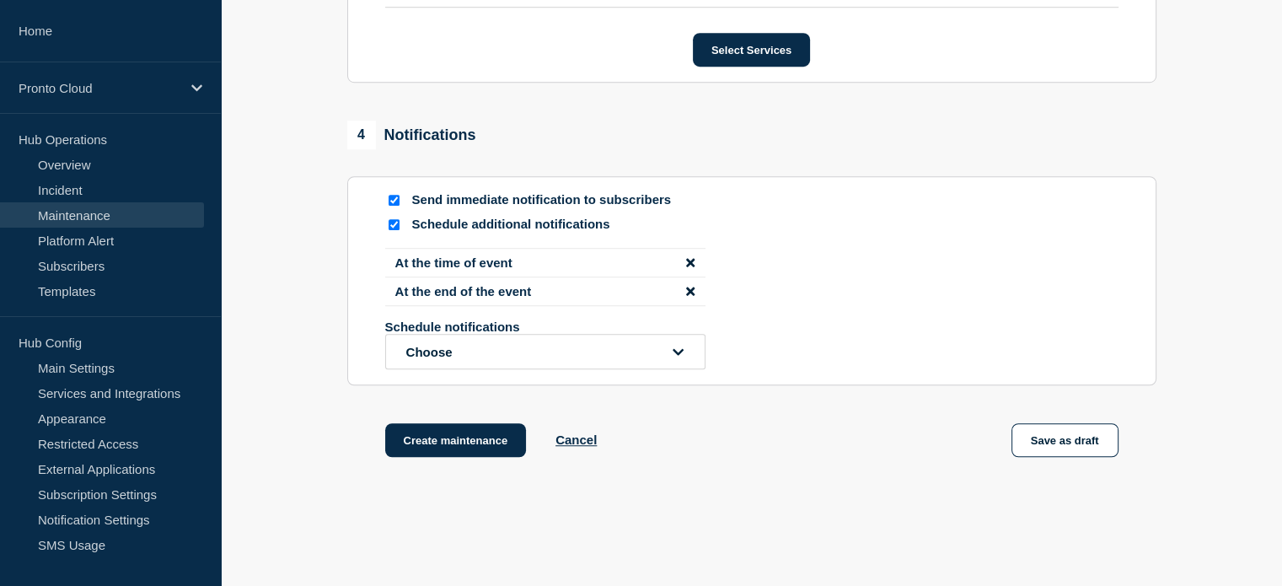
scroll to position [1234, 0]
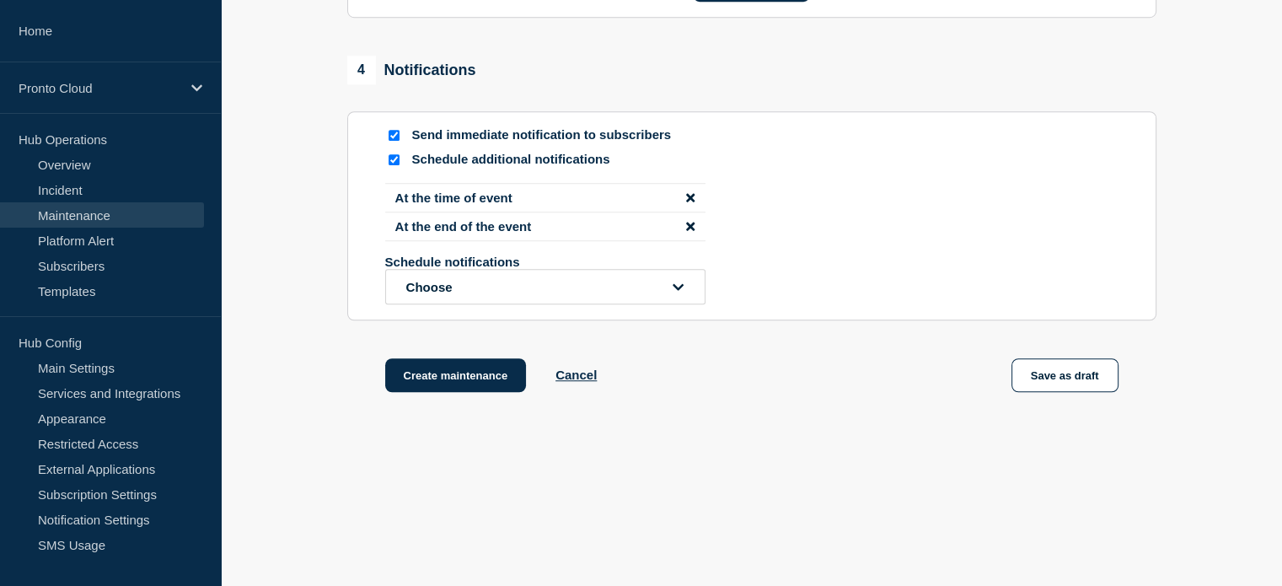
click at [738, 386] on div "Create maintenance Cancel Save as draft" at bounding box center [751, 396] width 809 height 76
click at [1045, 373] on button "Save as draft" at bounding box center [1065, 375] width 107 height 34
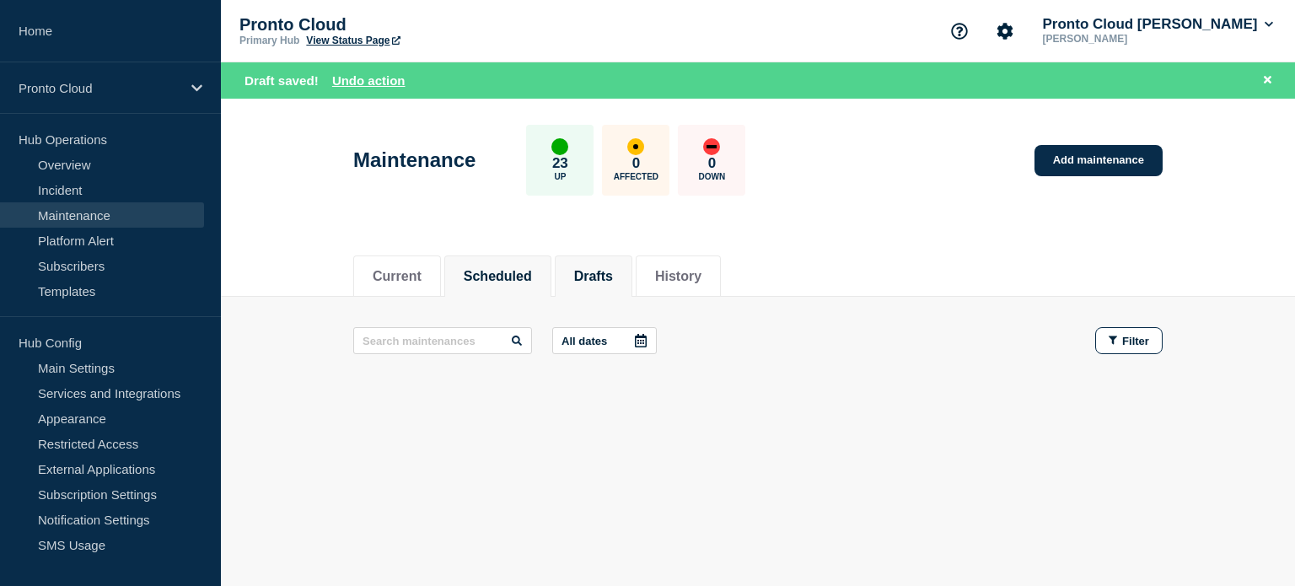
click at [516, 269] on button "Scheduled" at bounding box center [498, 276] width 68 height 15
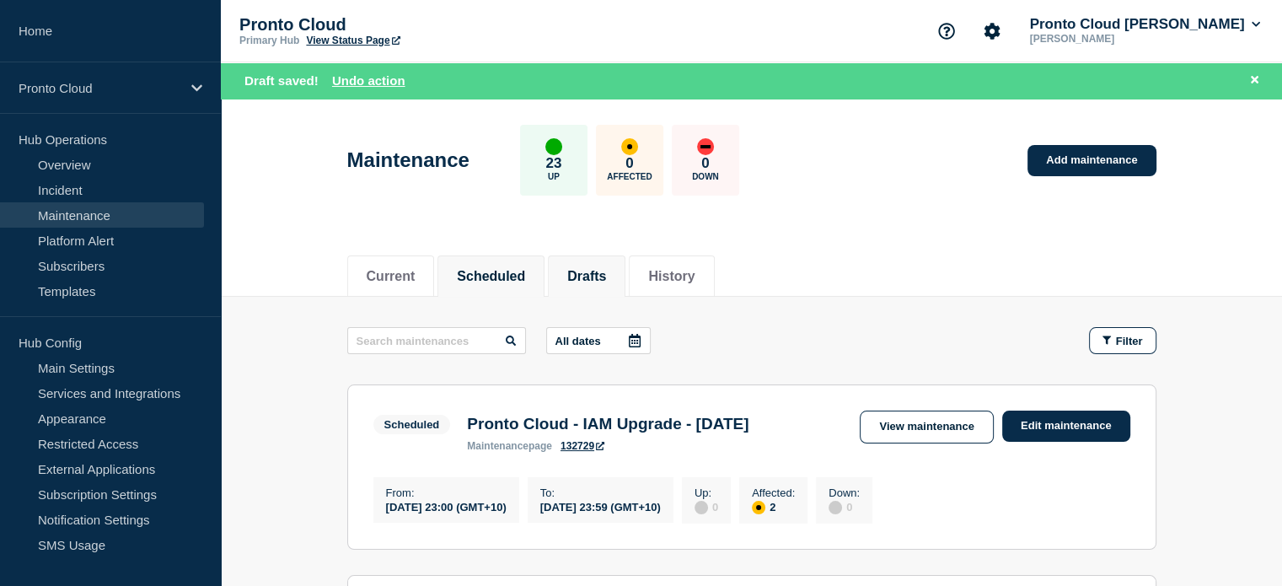
click at [600, 279] on button "Drafts" at bounding box center [586, 276] width 39 height 15
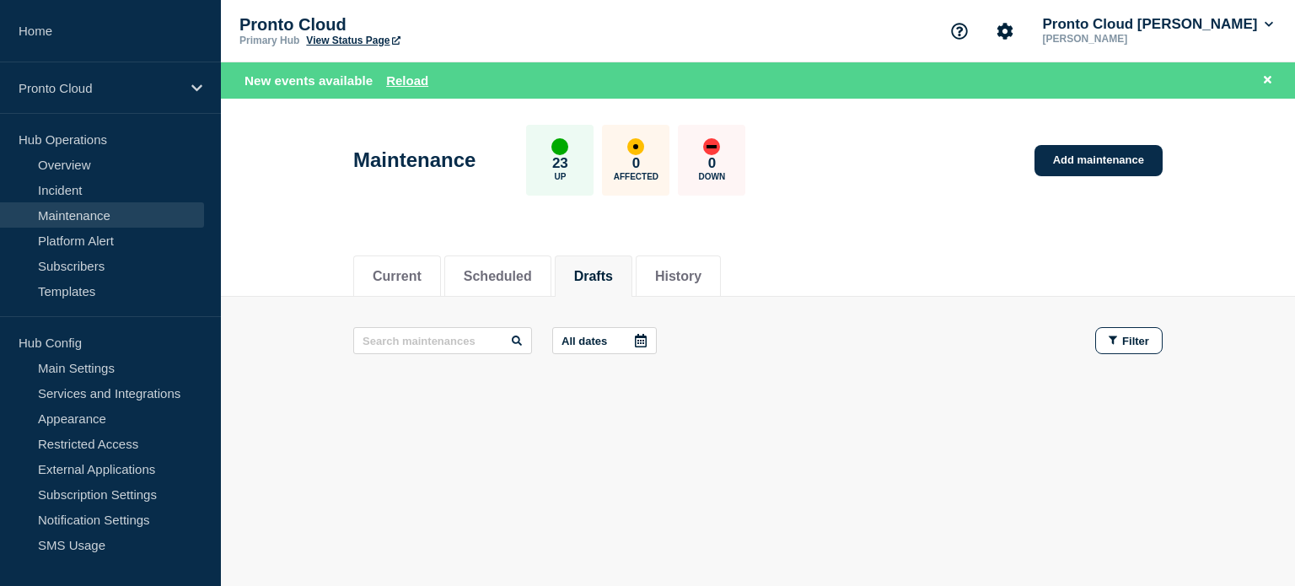
drag, startPoint x: 314, startPoint y: 215, endPoint x: 324, endPoint y: 211, distance: 10.2
click at [314, 215] on header "Maintenance 23 Up 0 Affected 0 Down Add maintenance" at bounding box center [758, 169] width 1074 height 141
click at [701, 280] on button "History" at bounding box center [678, 276] width 46 height 15
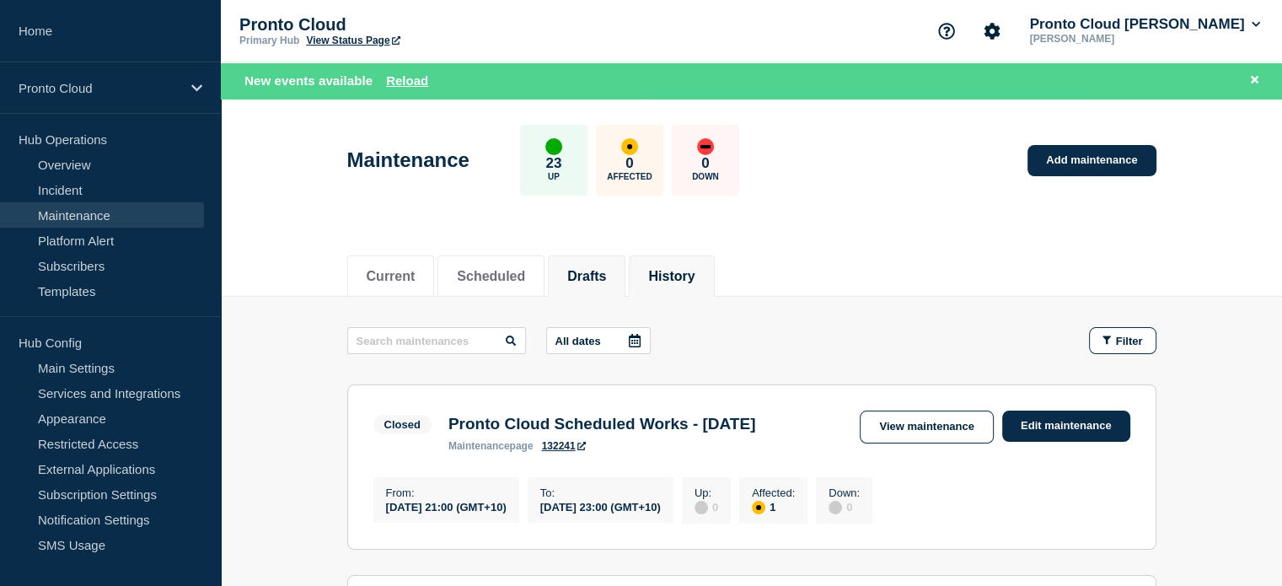
click at [606, 279] on button "Drafts" at bounding box center [586, 276] width 39 height 15
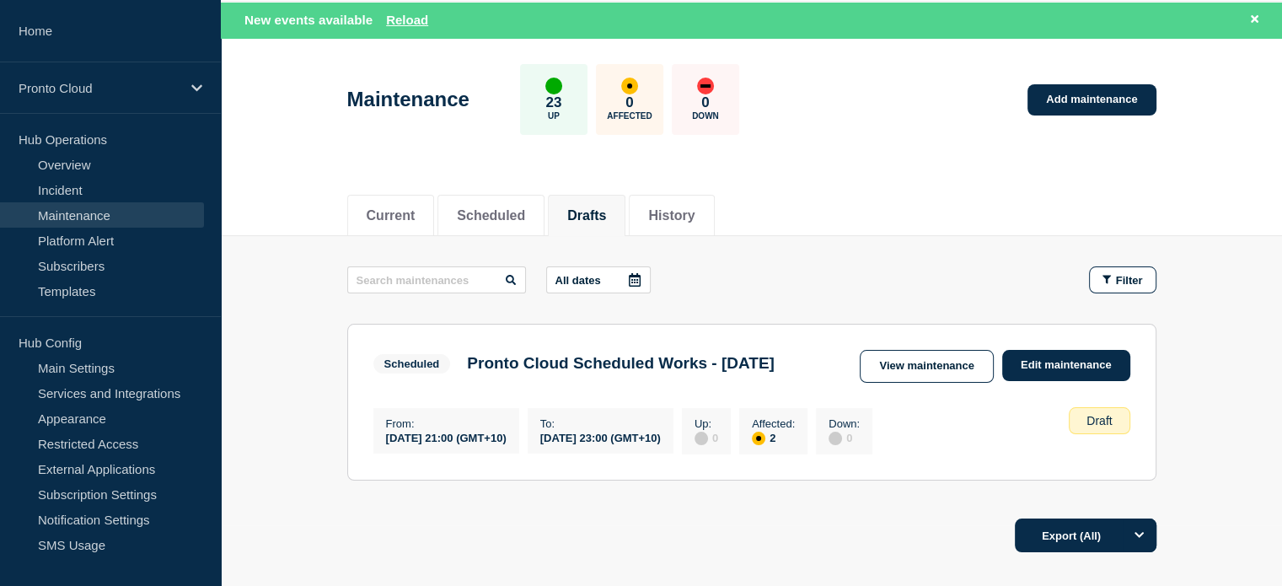
scroll to position [169, 0]
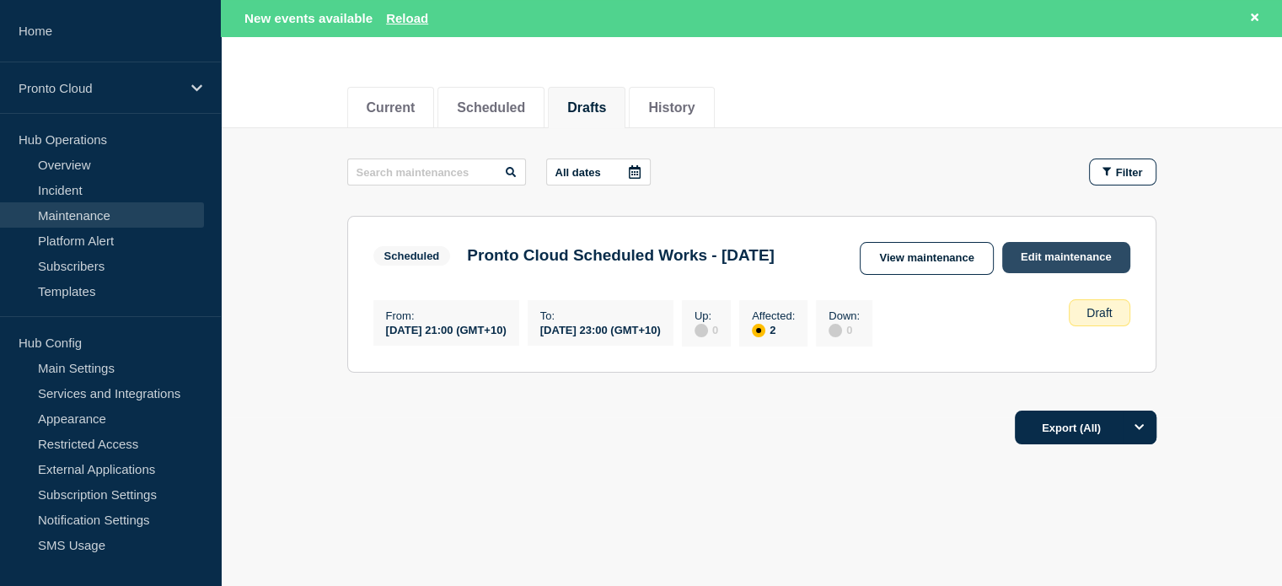
click at [1061, 252] on link "Edit maintenance" at bounding box center [1066, 257] width 128 height 31
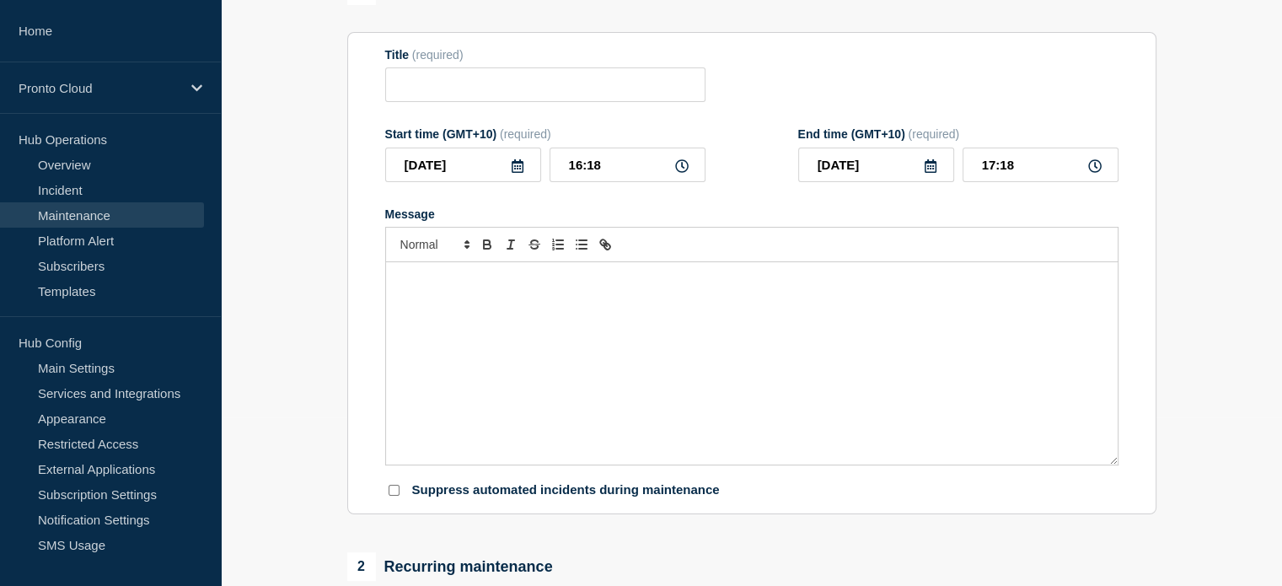
type input "Pronto Cloud Scheduled Works - [DATE]"
type input "[DATE]"
type input "21:00"
type input "[DATE]"
type input "23:00"
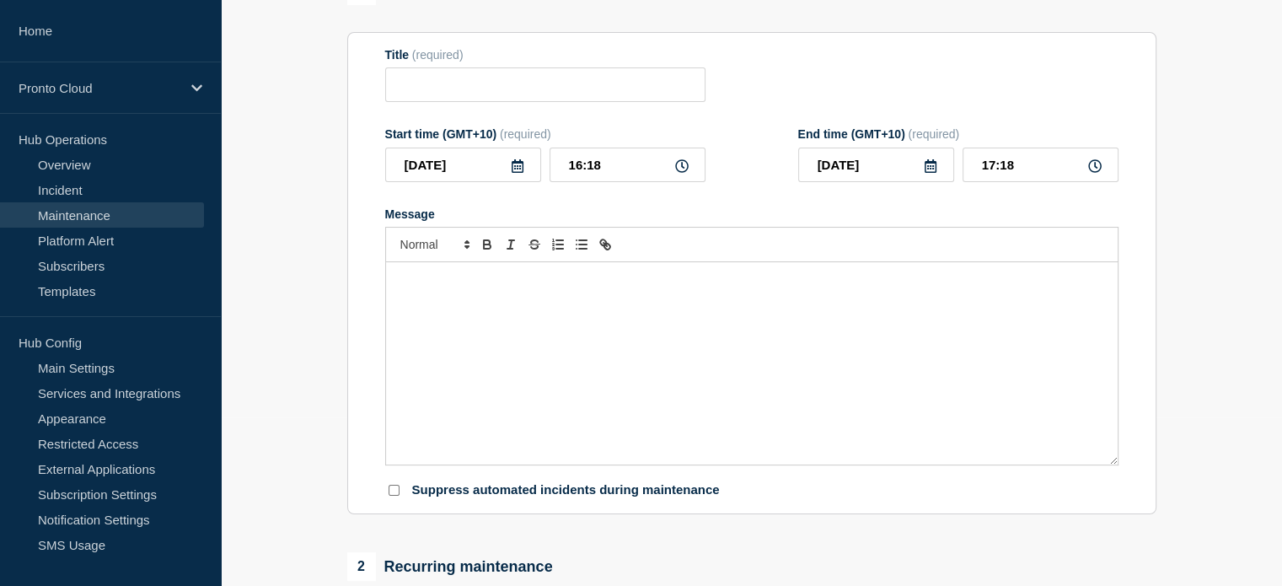
checkbox input "true"
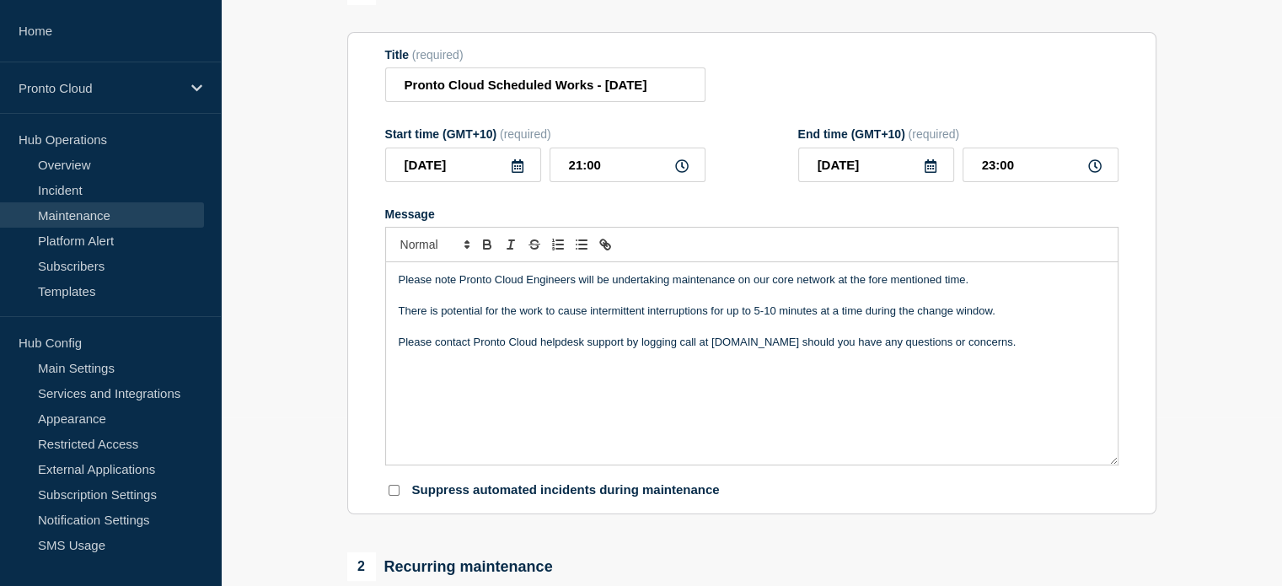
click at [822, 465] on div "Please note Pronto Cloud Engineers will be undertaking maintenance on our core …" at bounding box center [752, 363] width 732 height 202
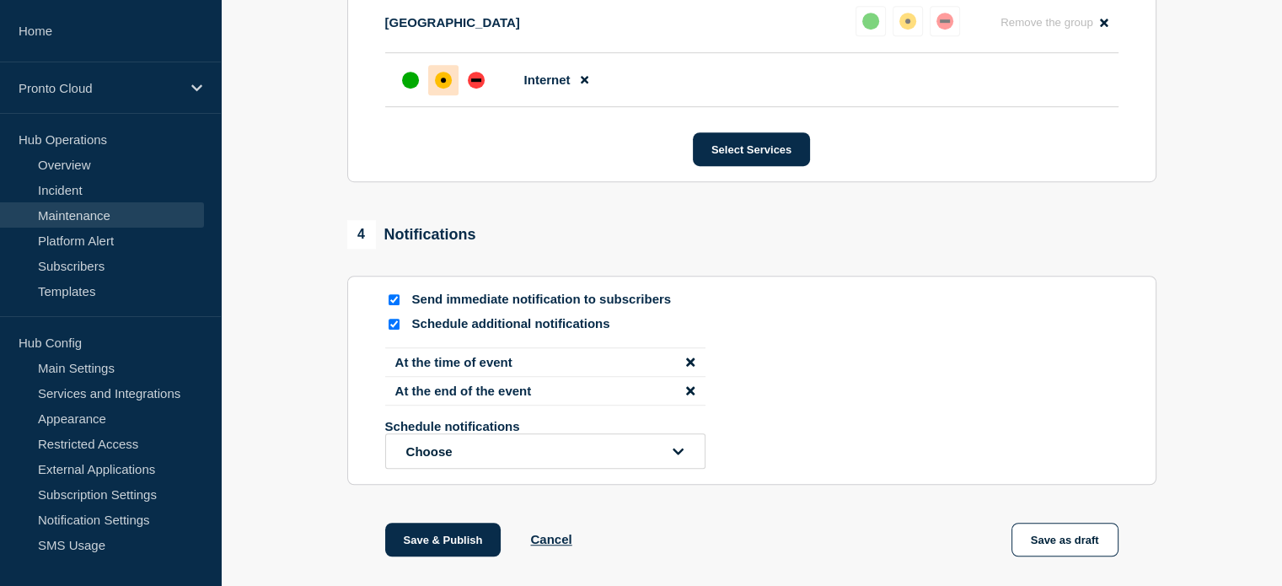
scroll to position [1178, 0]
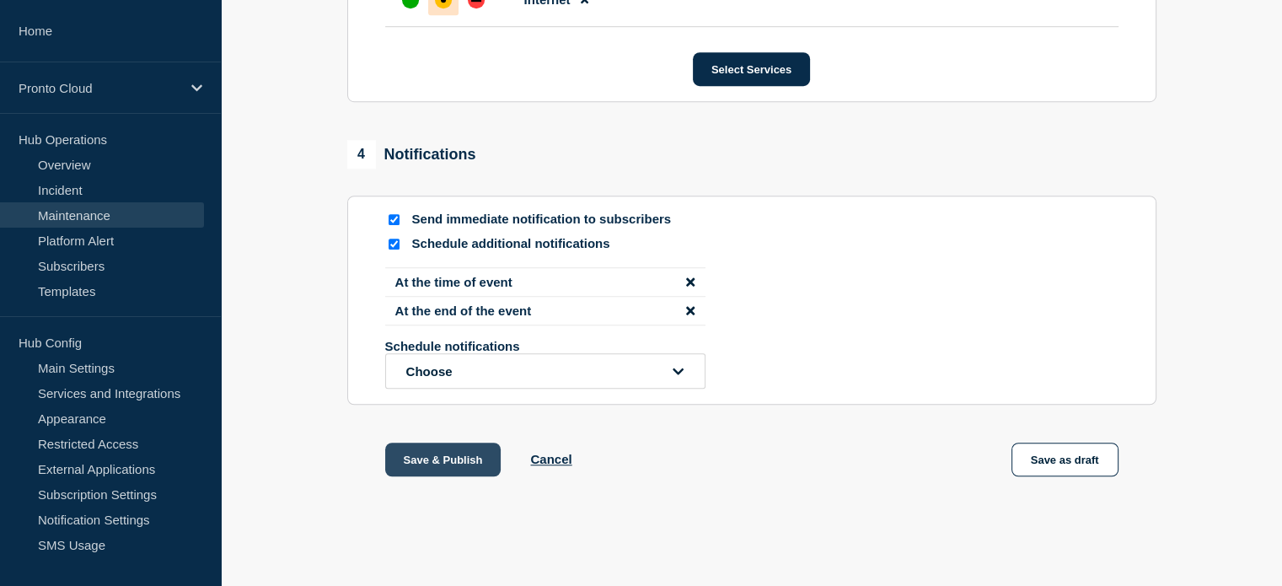
click at [440, 447] on button "Save & Publish" at bounding box center [443, 460] width 116 height 34
